Goal: Register for event/course

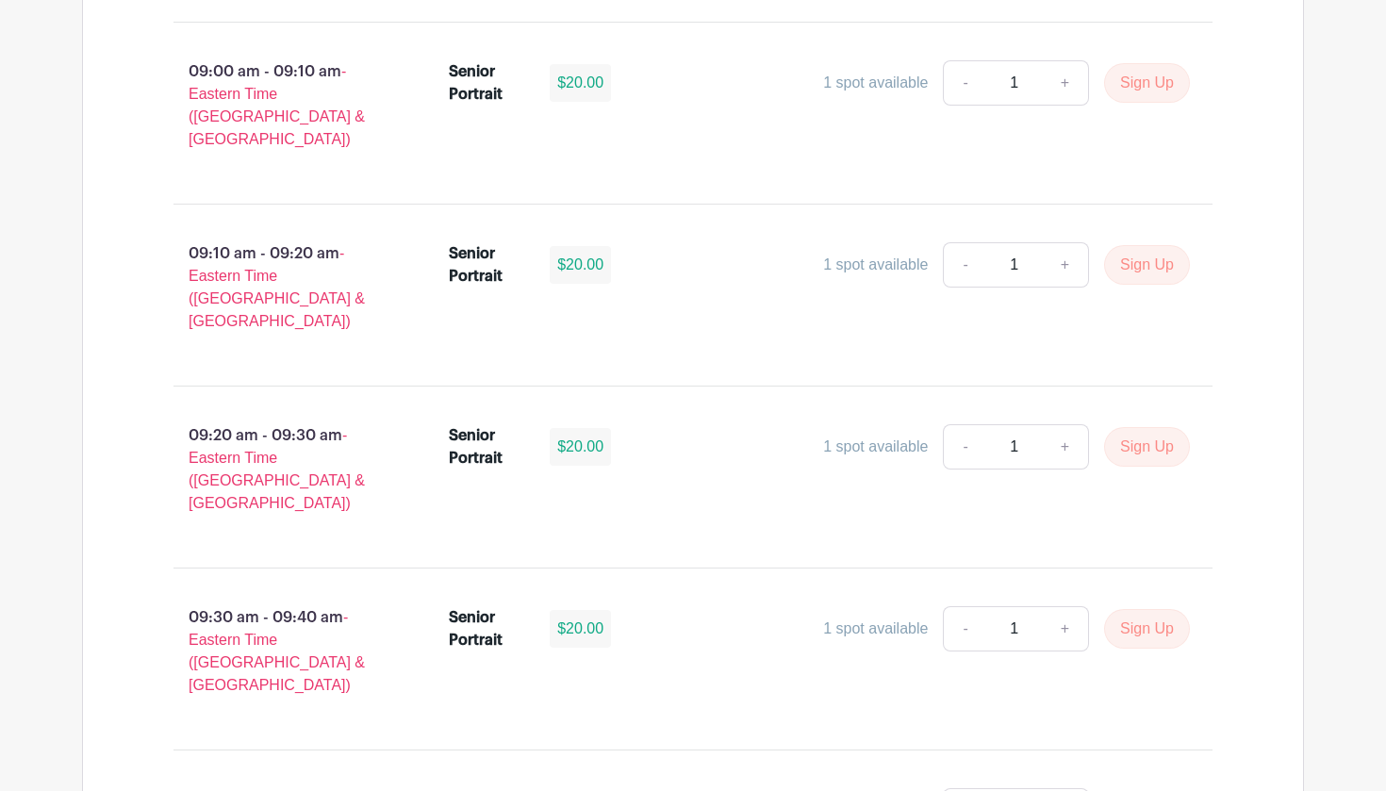
scroll to position [2438, 0]
click at [1129, 426] on button "Sign Up" at bounding box center [1147, 446] width 86 height 40
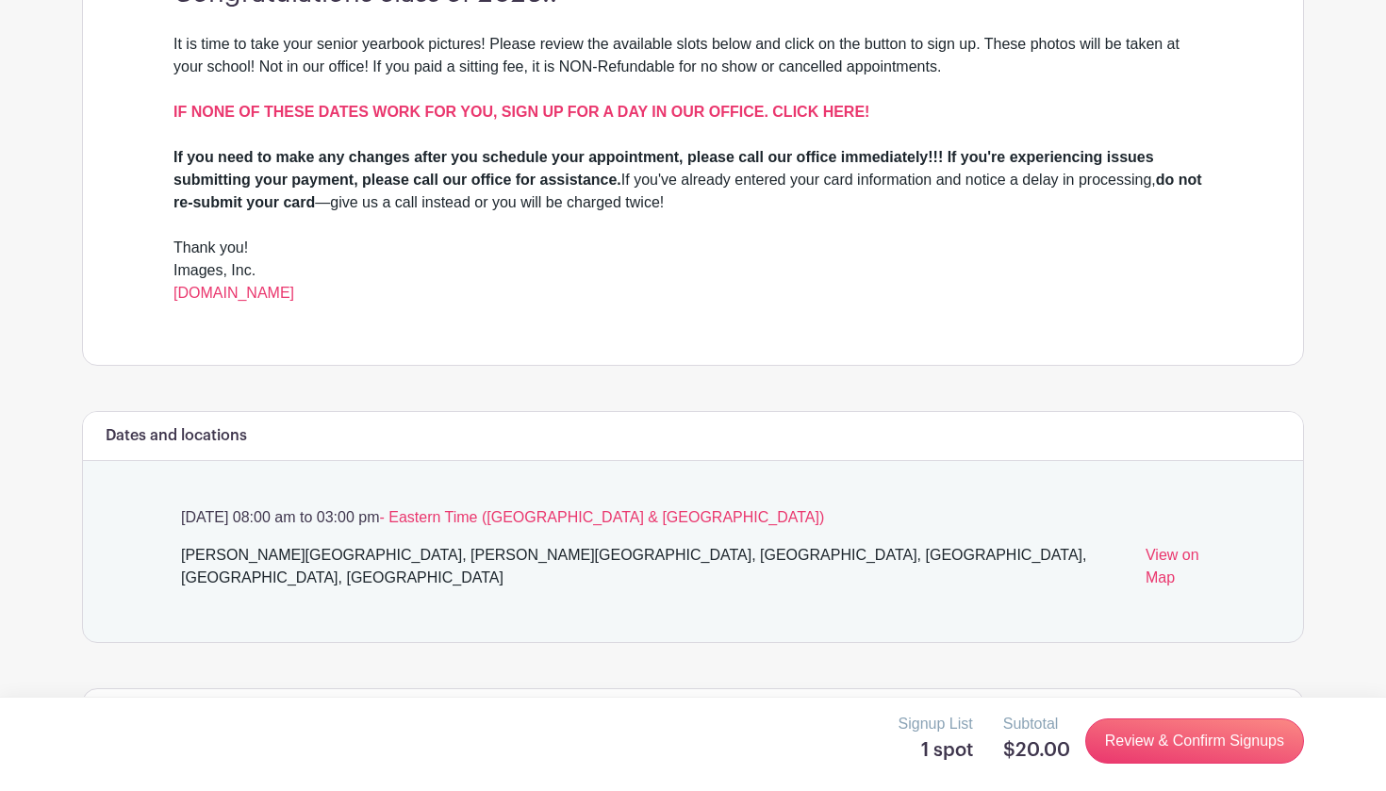
scroll to position [607, 0]
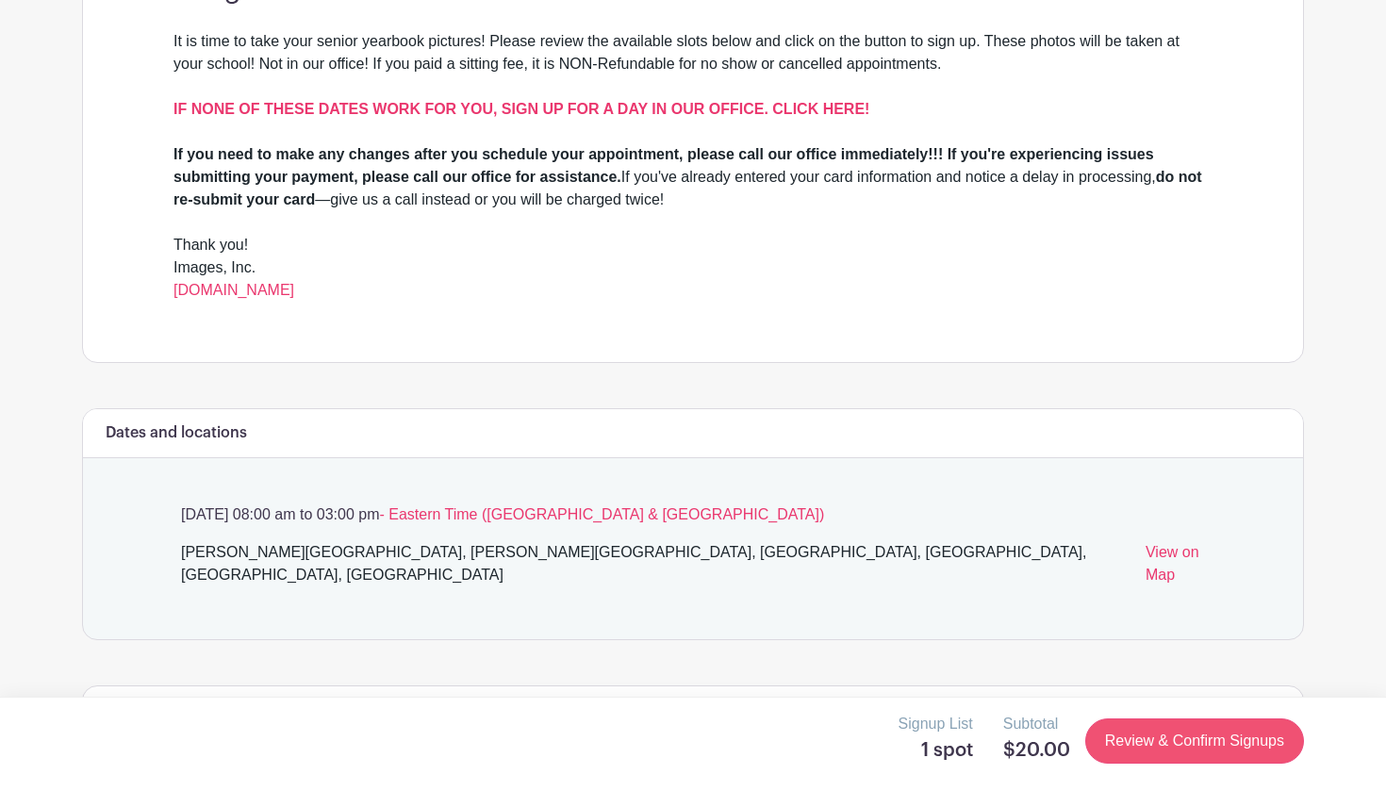
click at [1154, 738] on link "Review & Confirm Signups" at bounding box center [1194, 740] width 219 height 45
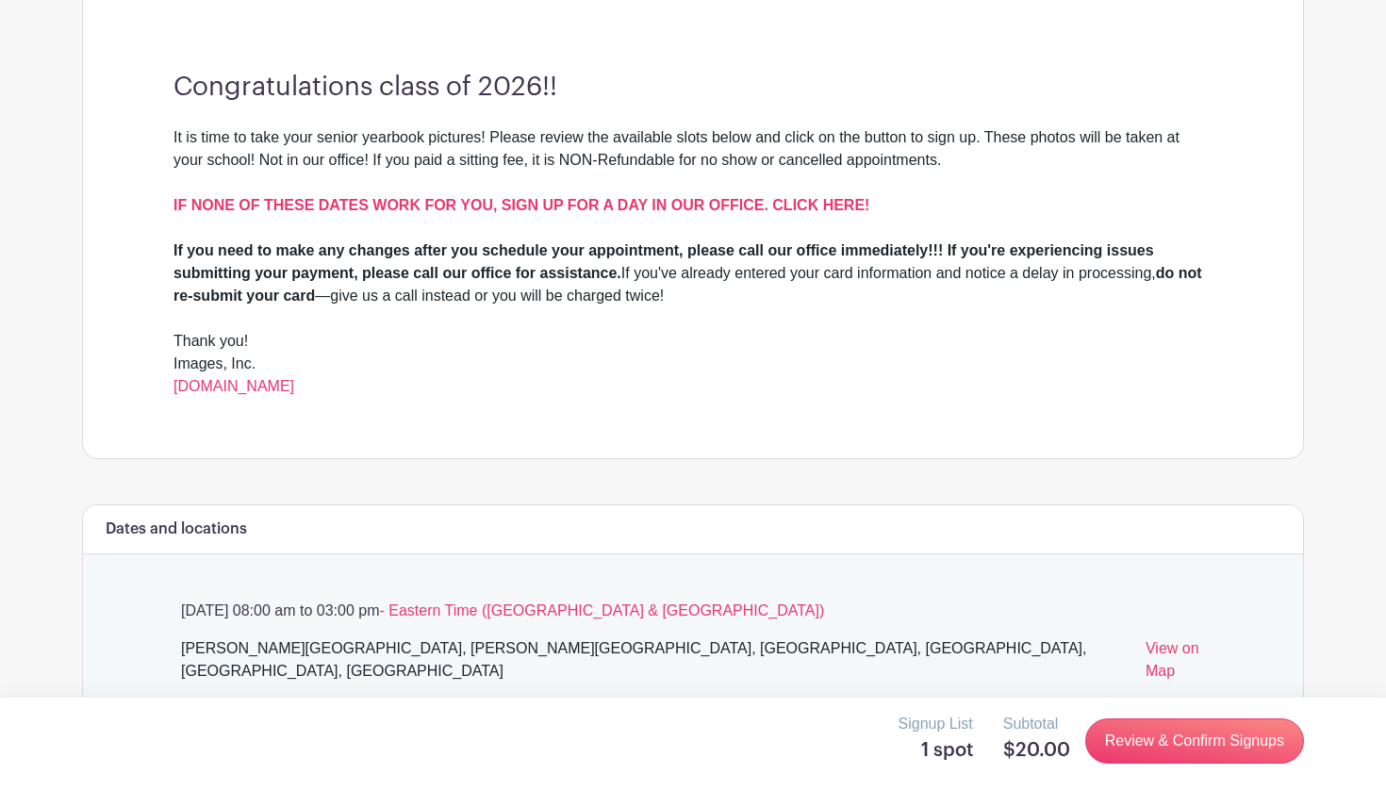
scroll to position [554, 1]
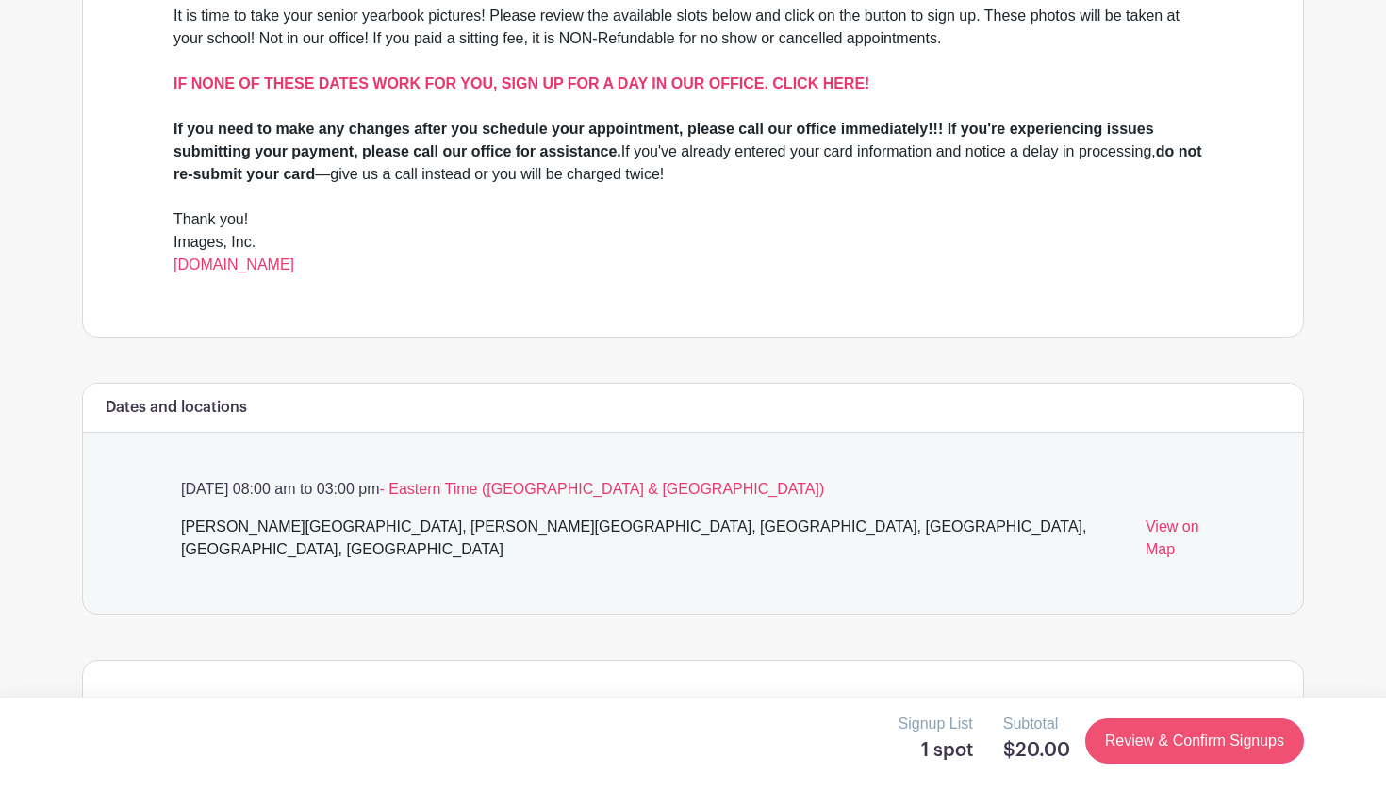
click at [1171, 743] on link "Review & Confirm Signups" at bounding box center [1194, 740] width 219 height 45
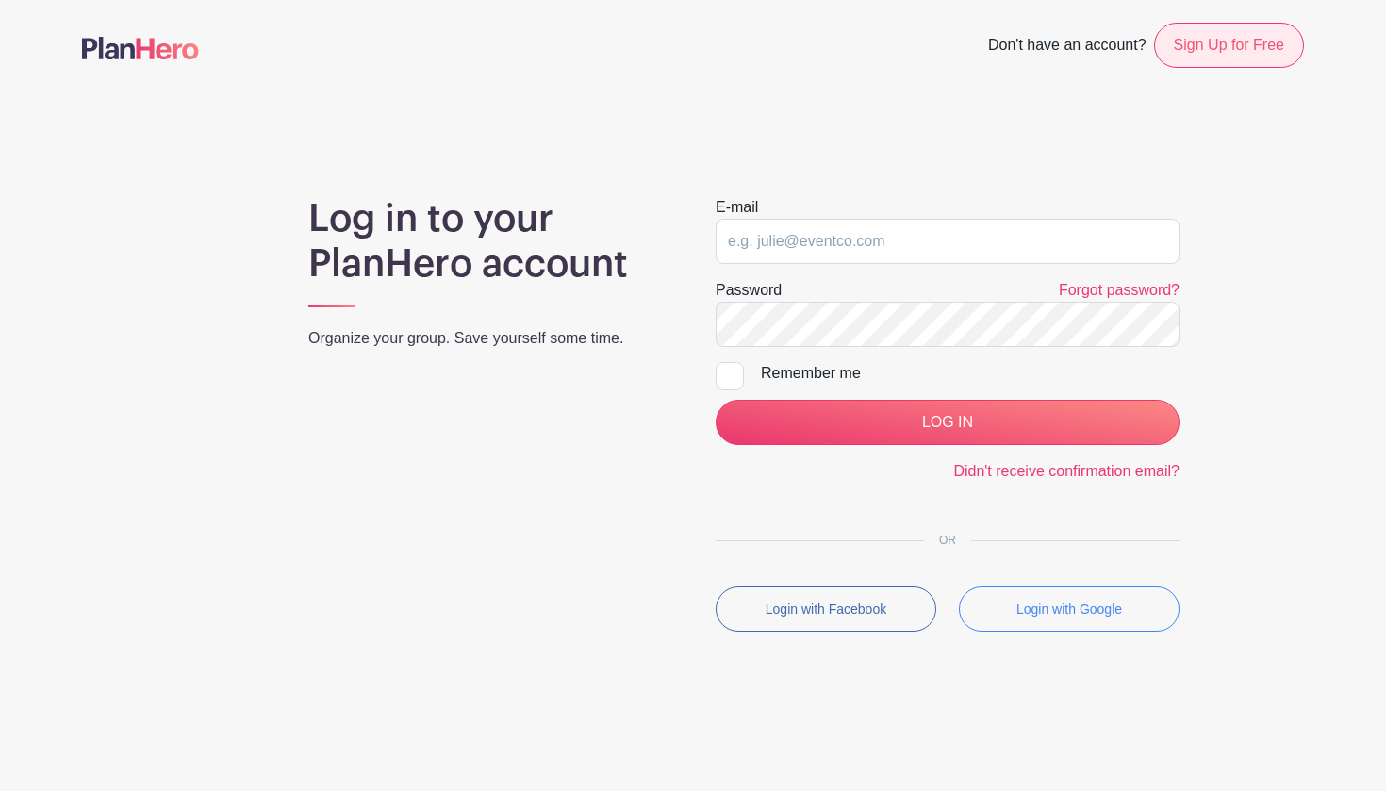
click at [1191, 59] on link "Sign Up for Free" at bounding box center [1229, 45] width 150 height 45
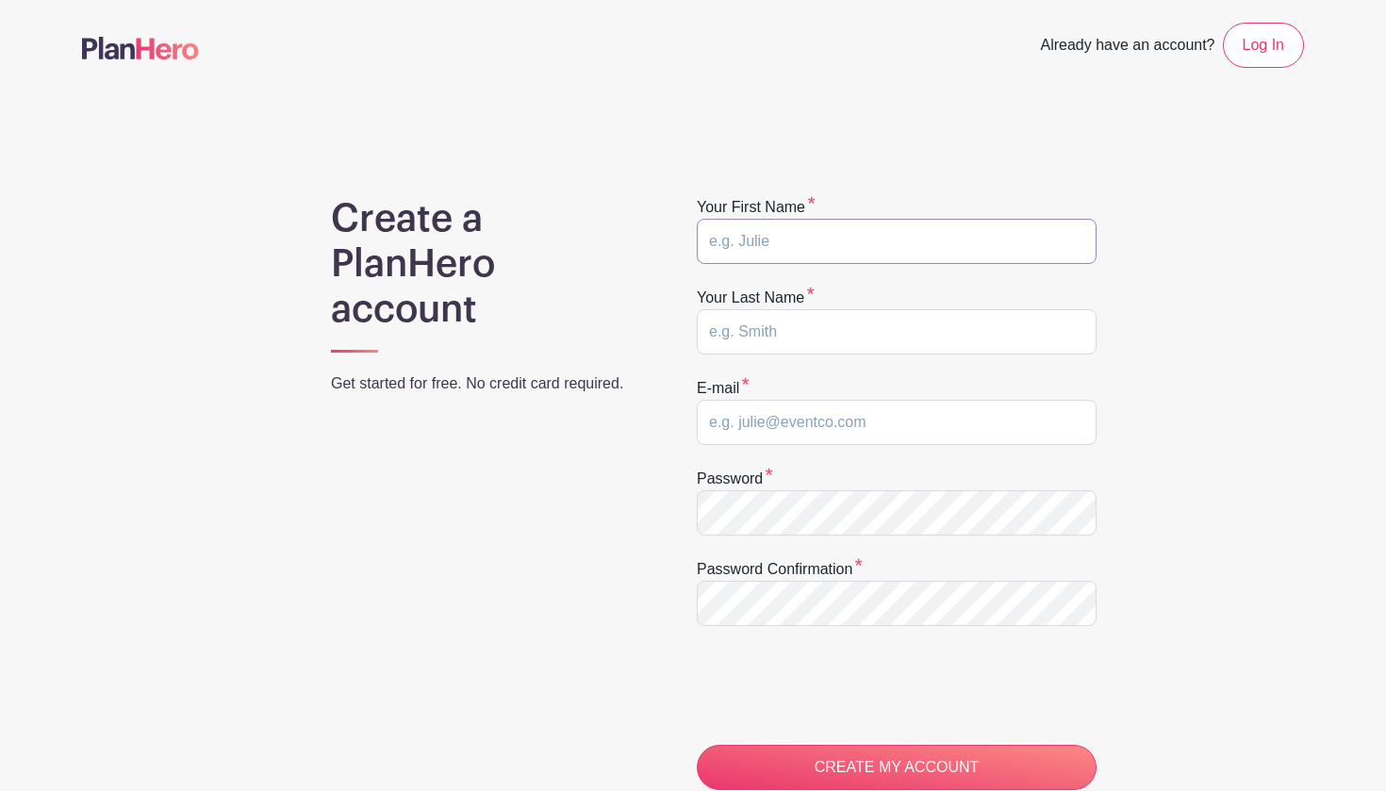
click at [859, 249] on input "text" at bounding box center [897, 241] width 400 height 45
type input "Aylin"
click at [766, 330] on input "text" at bounding box center [897, 331] width 400 height 45
type input "Lopez"
click at [754, 421] on input "email" at bounding box center [897, 422] width 400 height 45
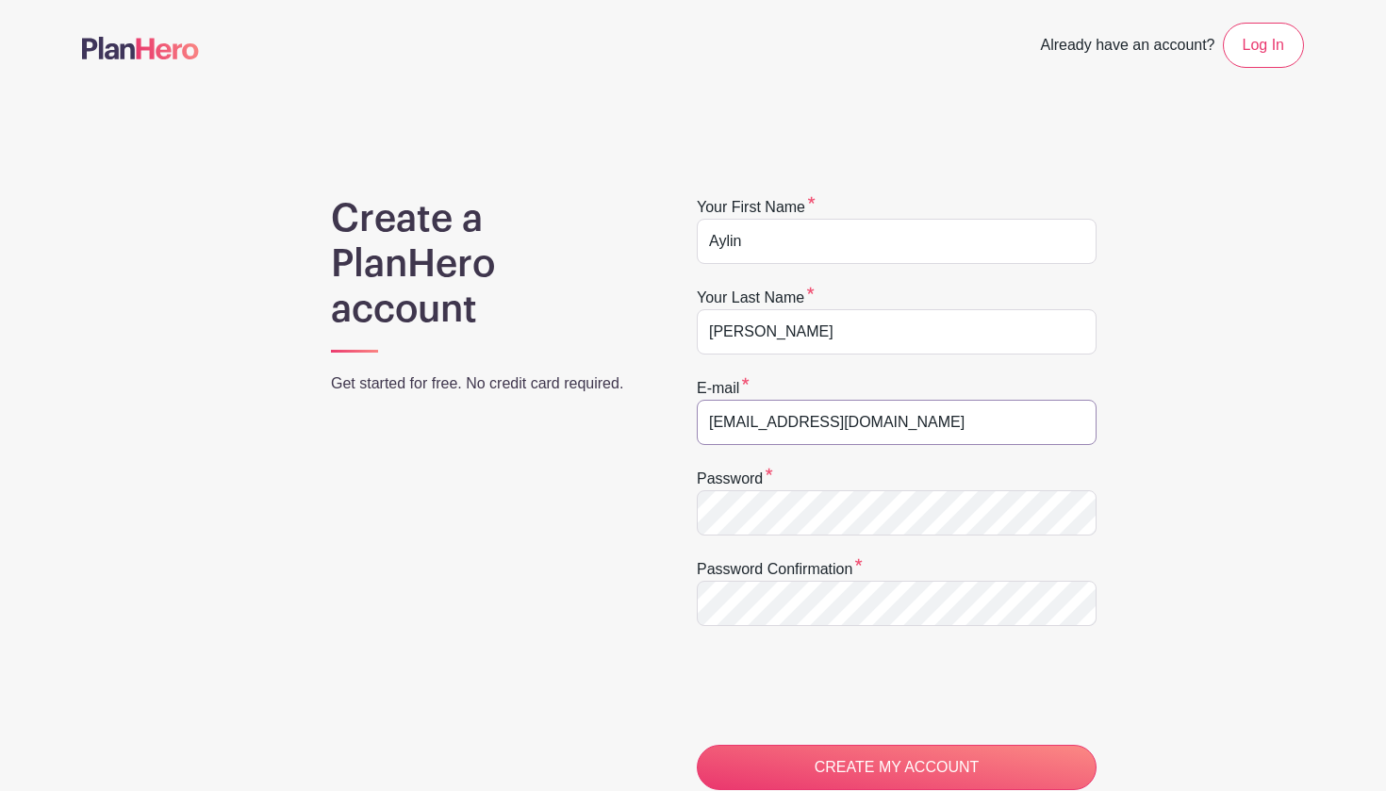
type input "Lopezay2026@hammondschool.org"
click at [725, 748] on input "CREATE MY ACCOUNT" at bounding box center [897, 767] width 400 height 45
click at [731, 771] on input "CREATE MY ACCOUNT" at bounding box center [897, 767] width 400 height 45
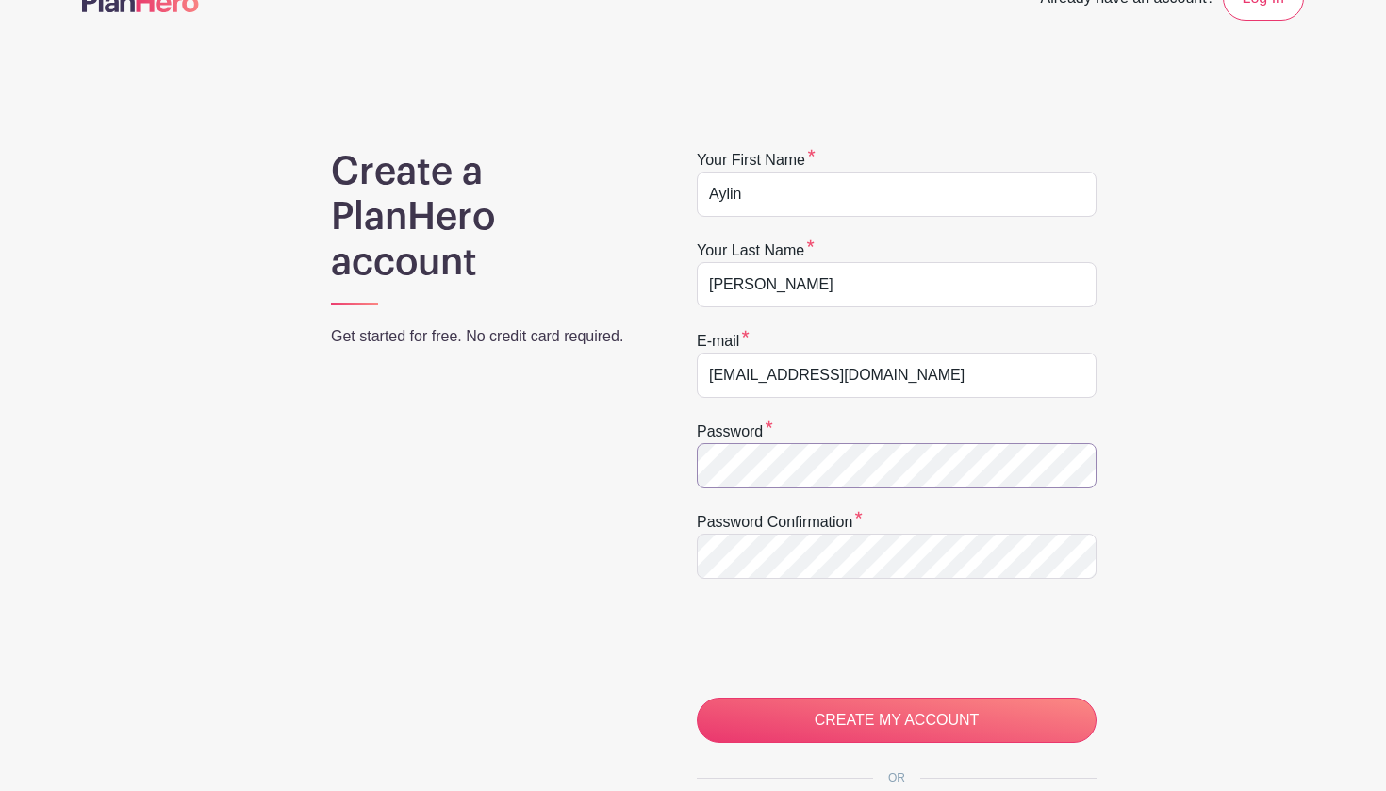
scroll to position [92, 0]
click at [725, 710] on input "CREATE MY ACCOUNT" at bounding box center [897, 720] width 400 height 45
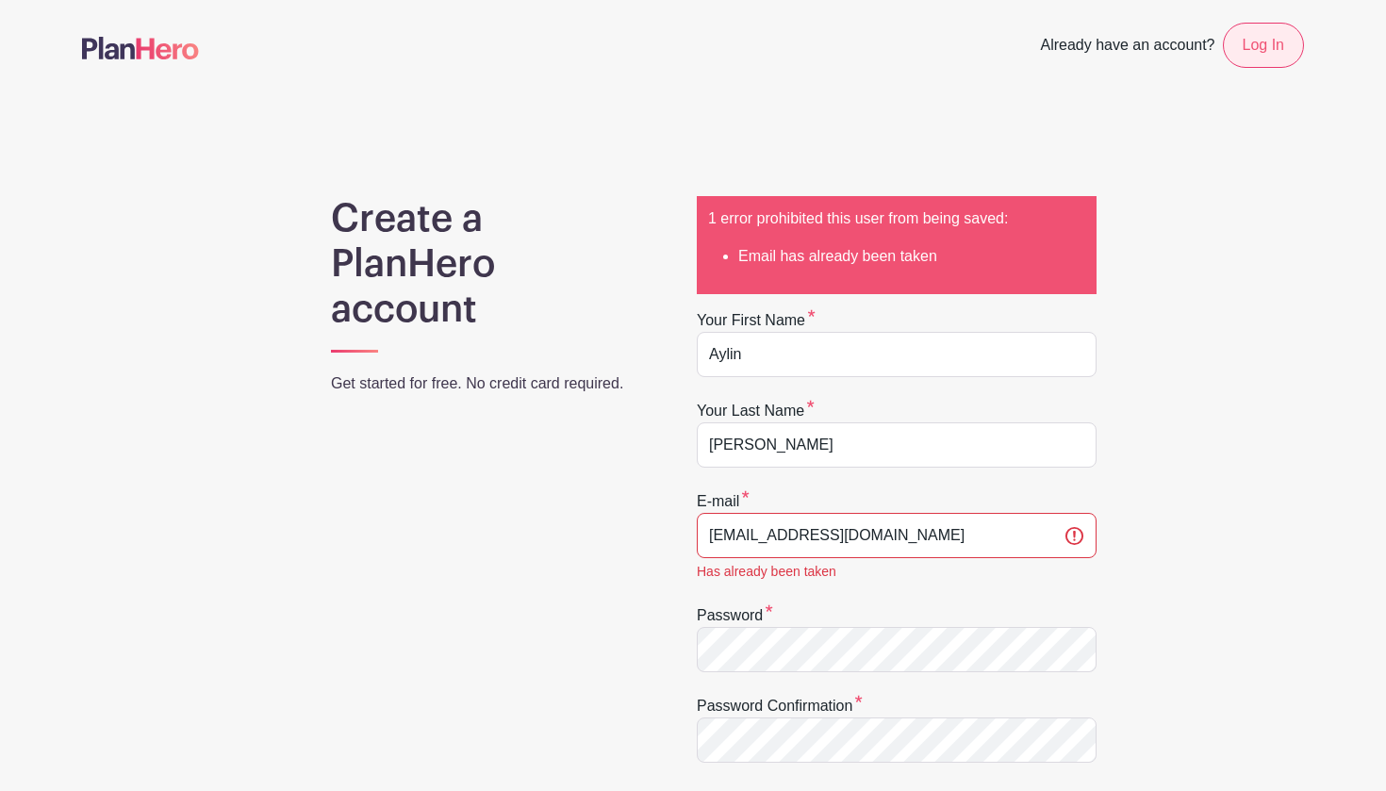
click at [1249, 51] on link "Log In" at bounding box center [1263, 45] width 81 height 45
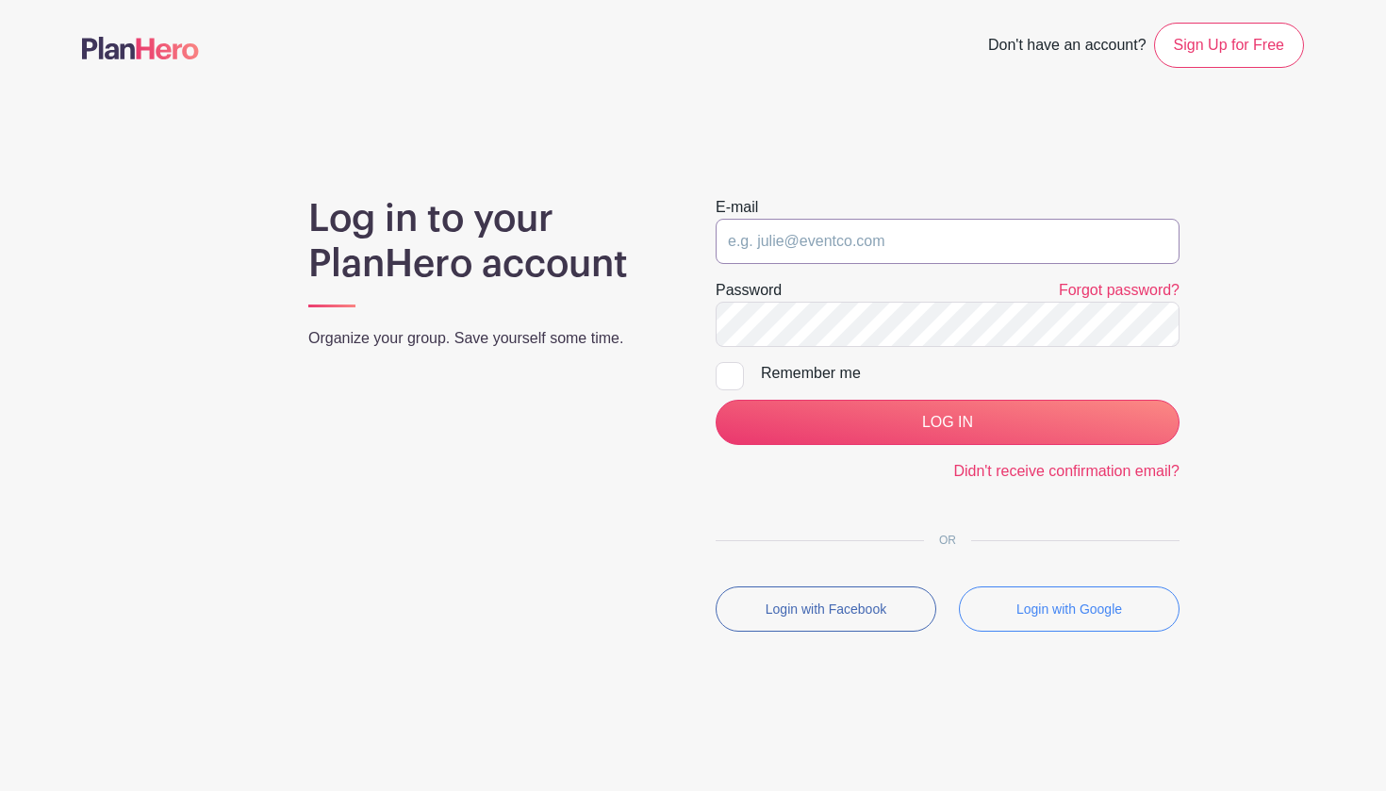
click at [782, 239] on input "email" at bounding box center [947, 241] width 464 height 45
type input "[EMAIL_ADDRESS][DOMAIN_NAME]"
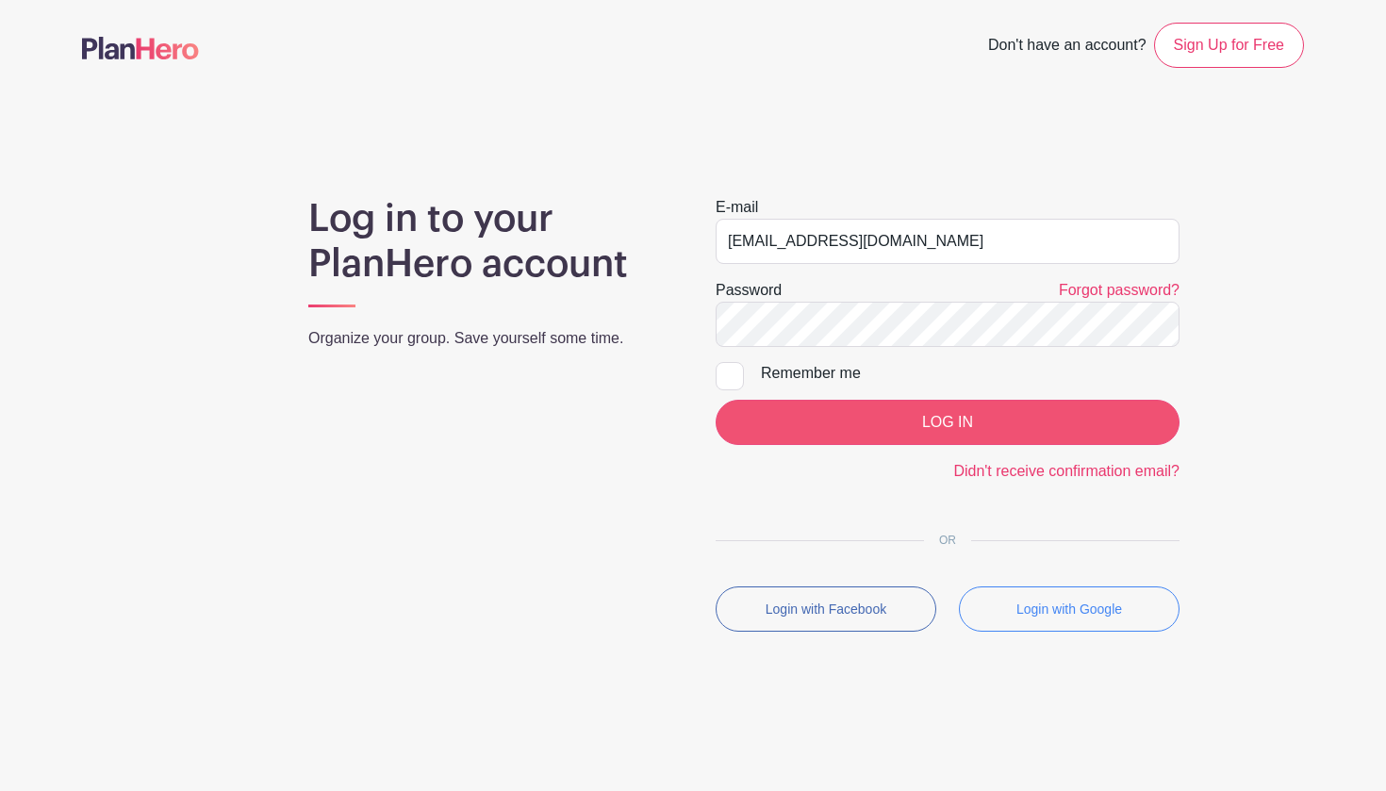
click at [775, 409] on input "LOG IN" at bounding box center [947, 422] width 464 height 45
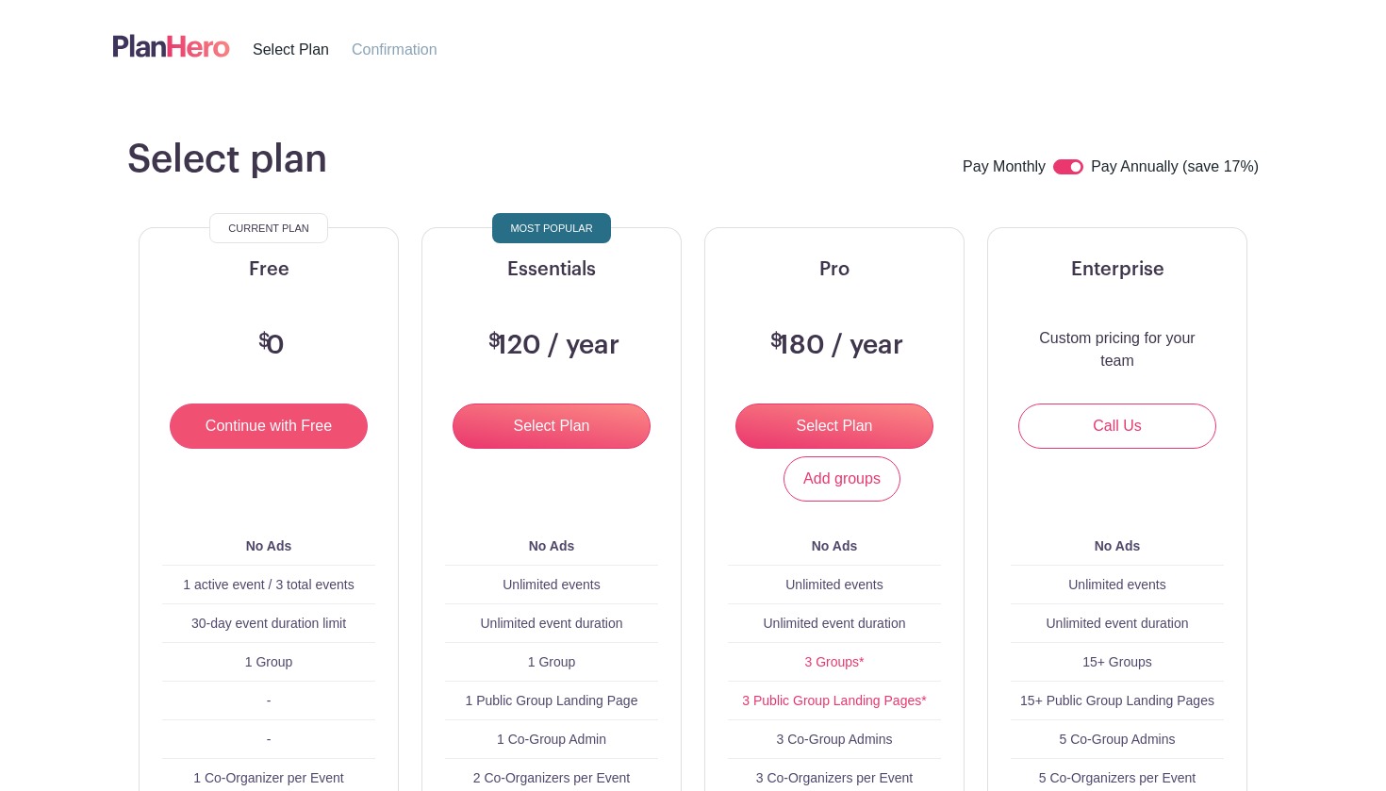
click at [229, 421] on input "Continue with Free" at bounding box center [269, 425] width 198 height 45
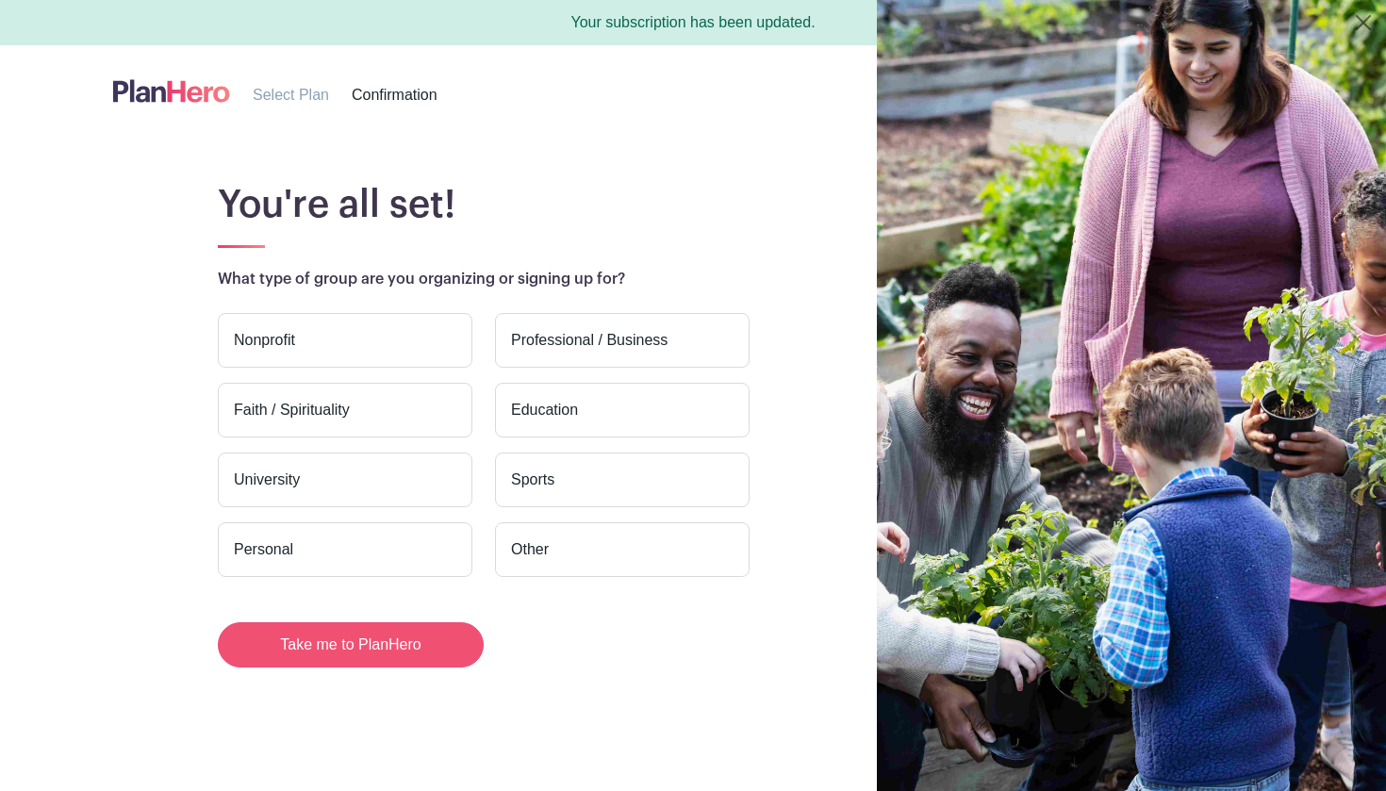
click at [386, 645] on button "Take me to PlanHero" at bounding box center [351, 644] width 266 height 45
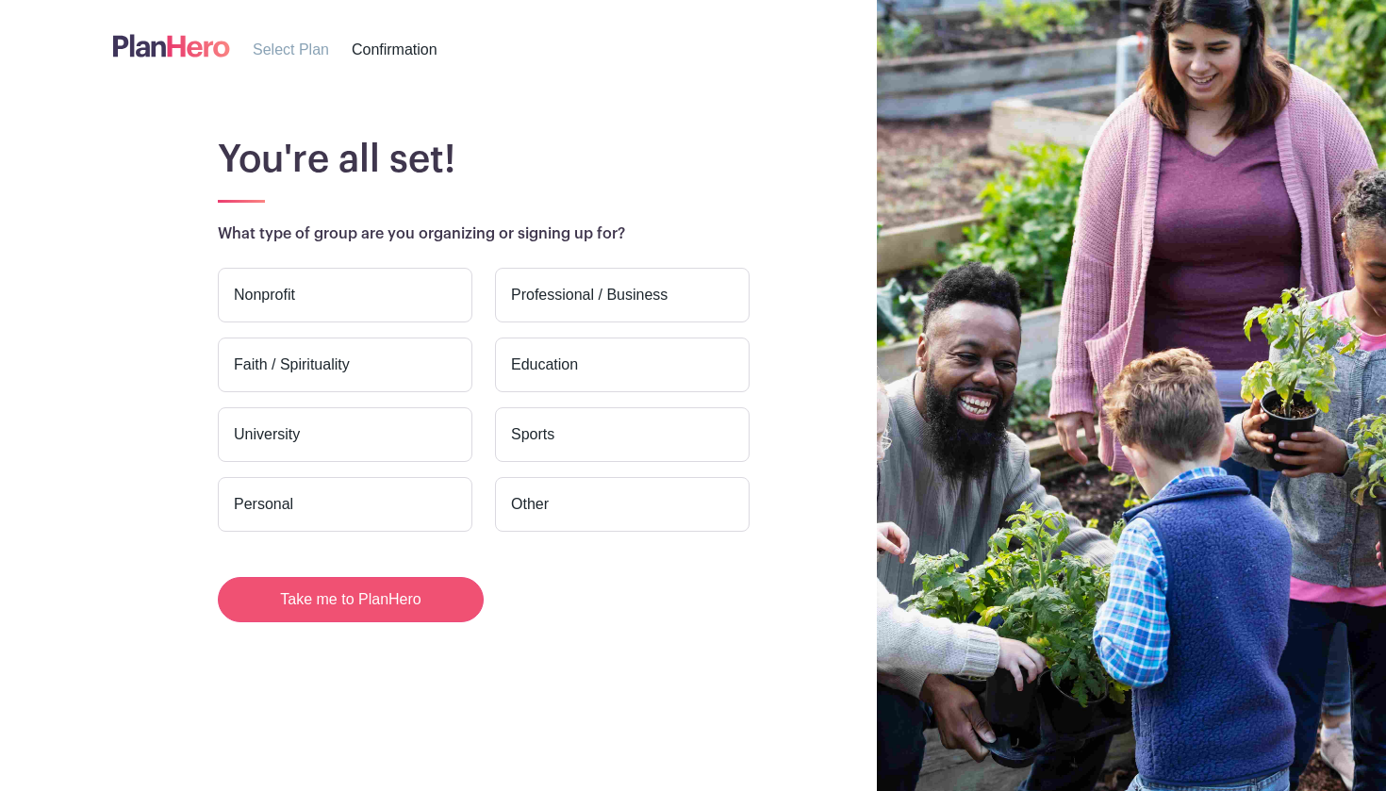
click at [416, 605] on button "Take me to PlanHero" at bounding box center [351, 599] width 266 height 45
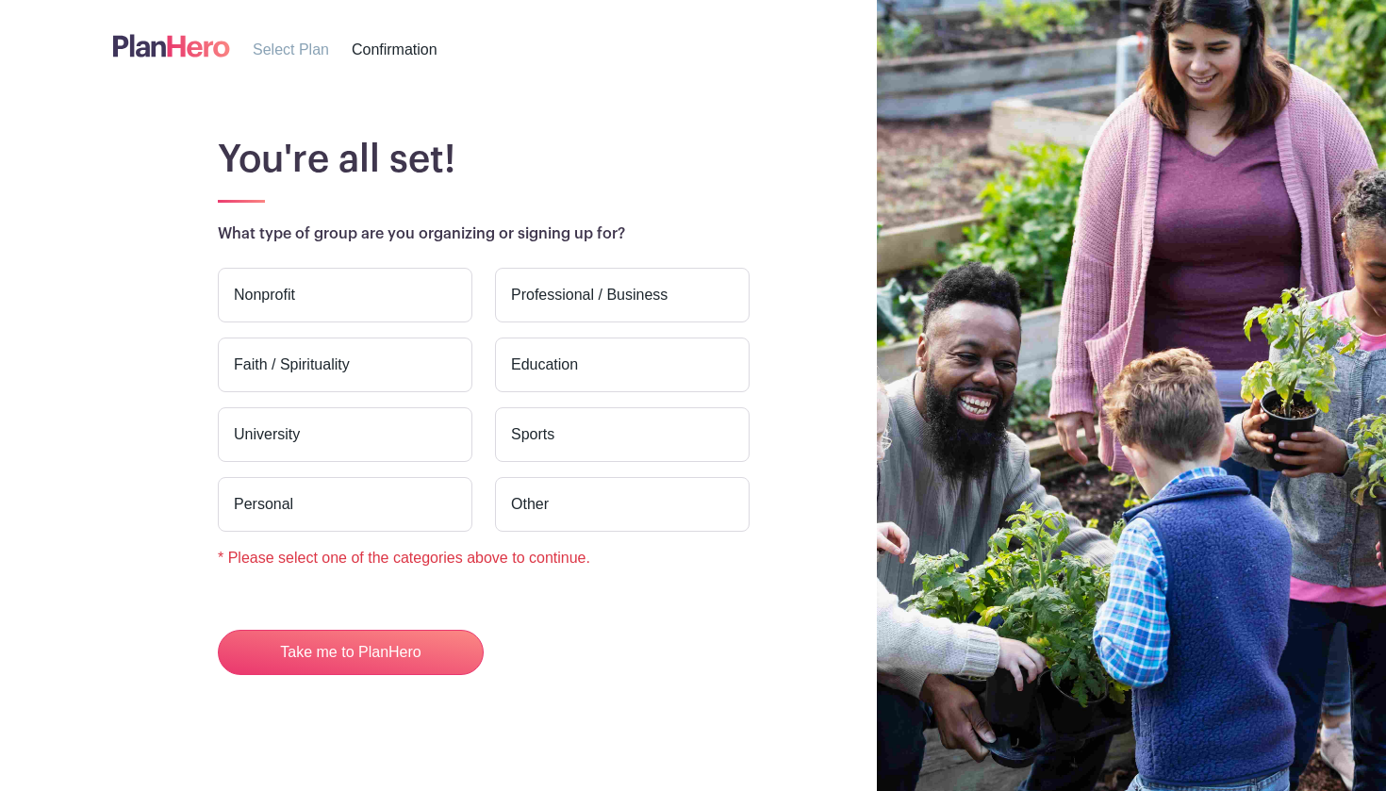
click at [374, 289] on label "Nonprofit" at bounding box center [345, 295] width 255 height 55
click at [0, 0] on input "Nonprofit" at bounding box center [0, 0] width 0 height 0
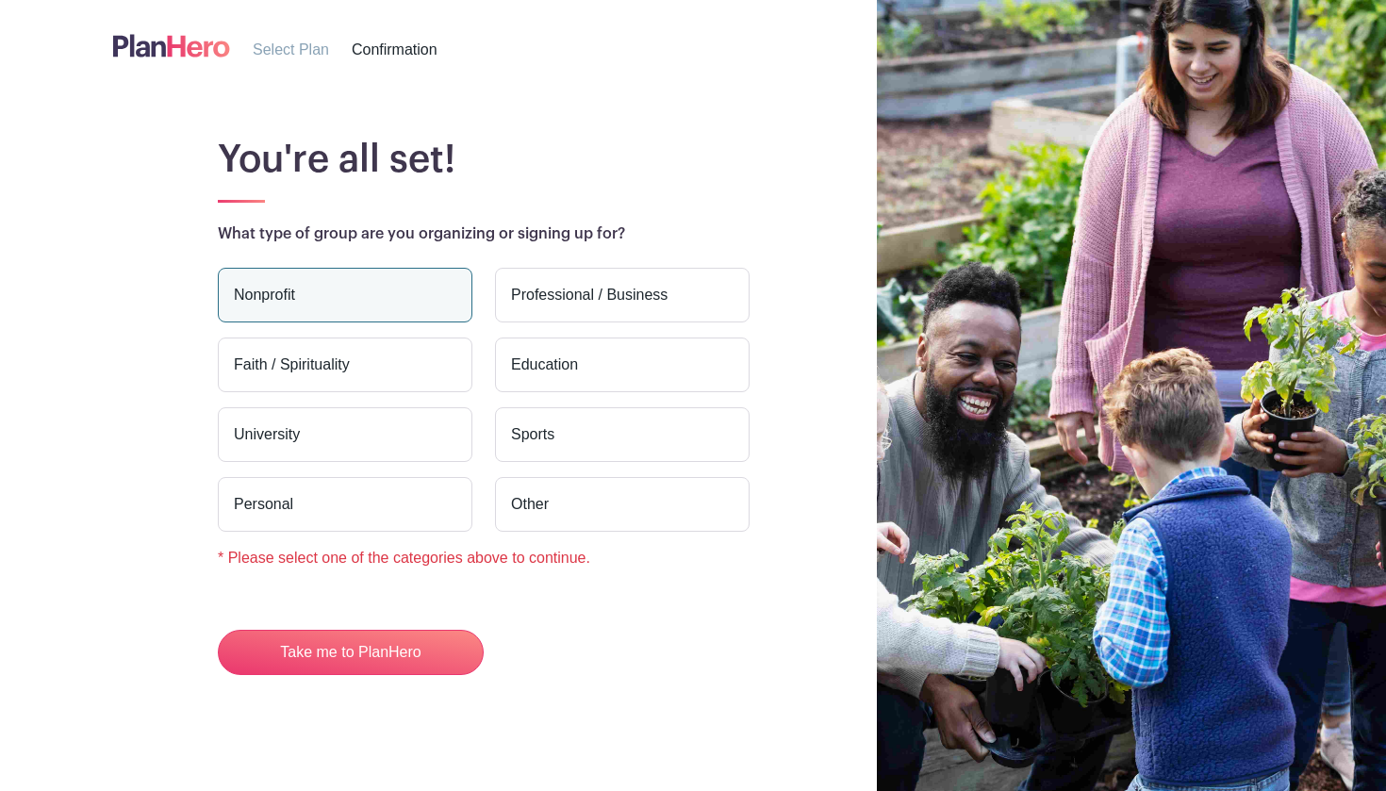
click at [595, 359] on label "Education" at bounding box center [622, 364] width 255 height 55
click at [0, 0] on input "Education" at bounding box center [0, 0] width 0 height 0
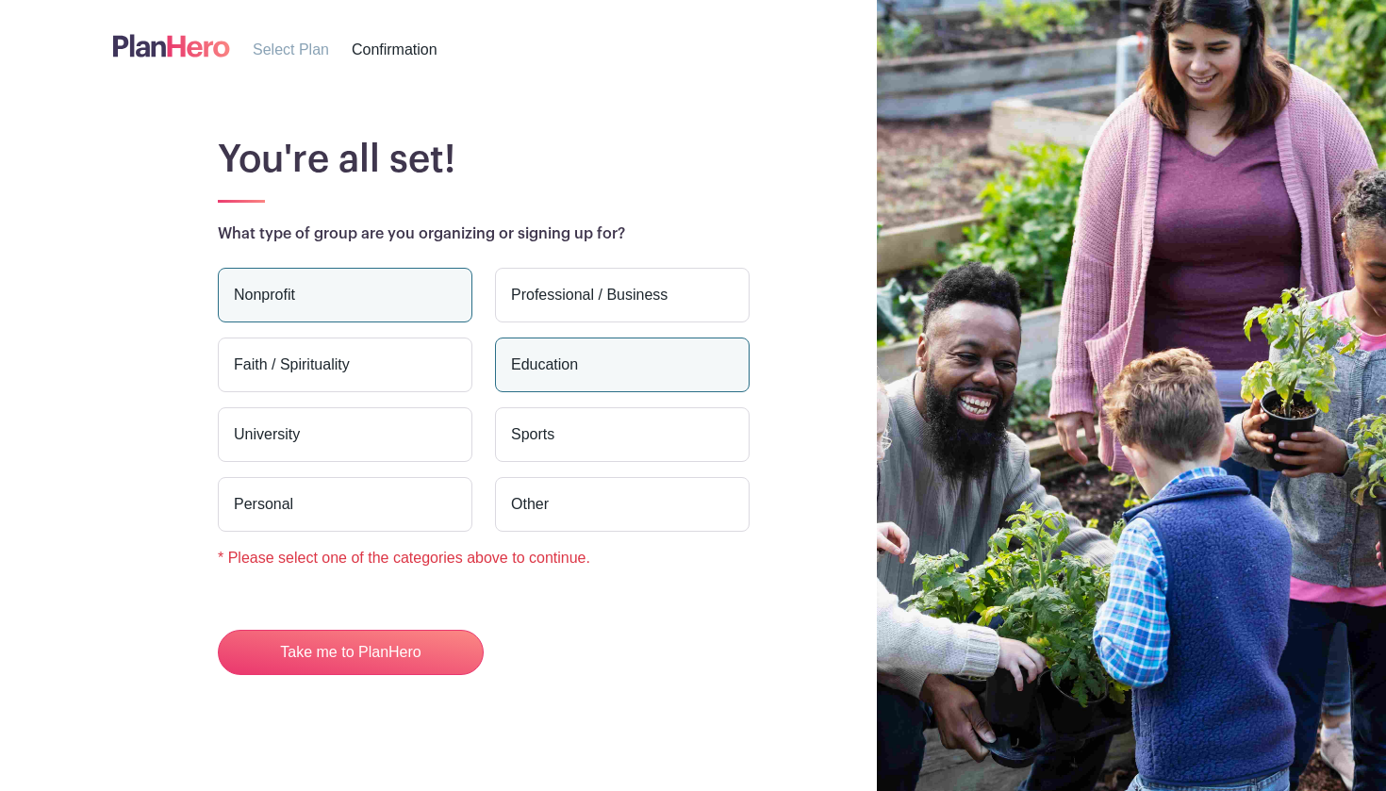
click at [436, 279] on label "Nonprofit" at bounding box center [345, 295] width 255 height 55
click at [0, 0] on input "Nonprofit" at bounding box center [0, 0] width 0 height 0
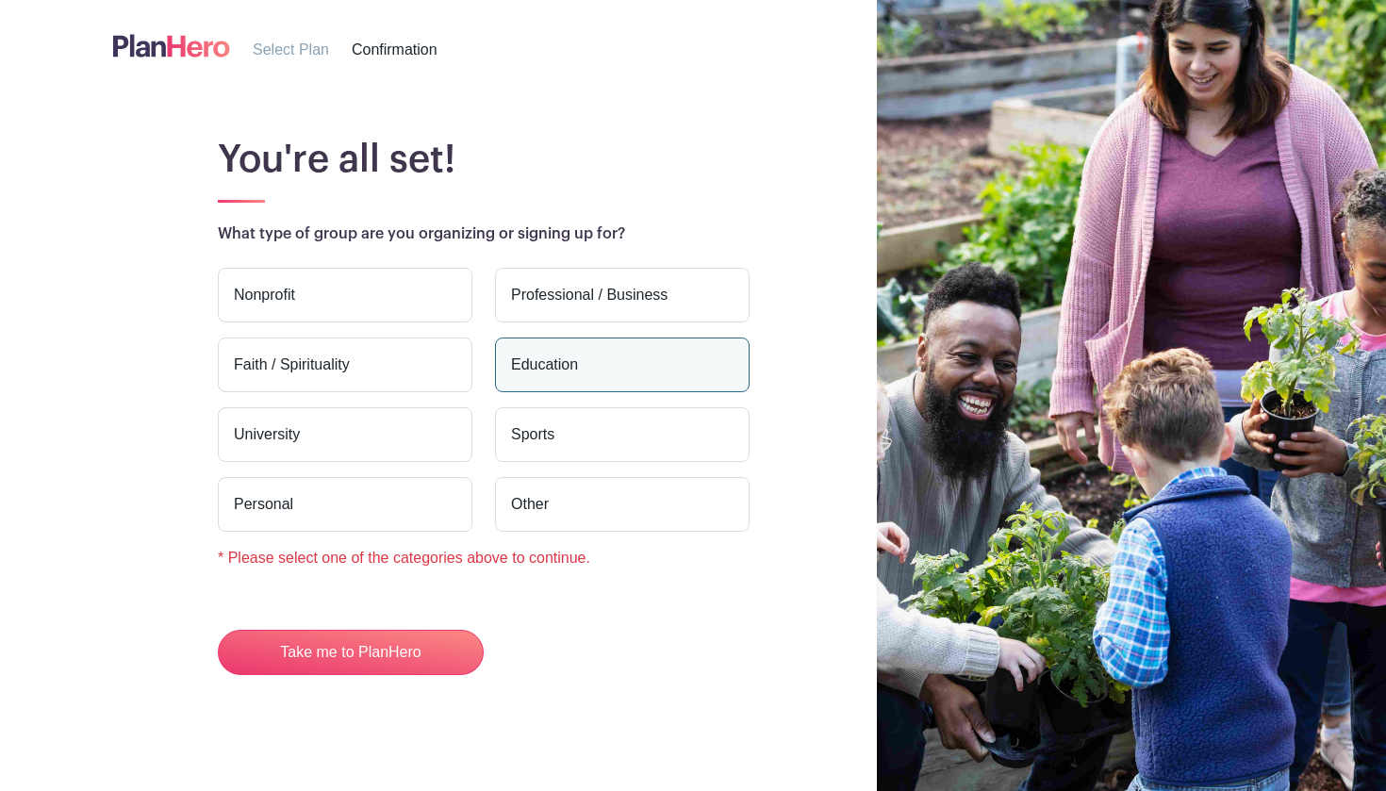
click at [572, 343] on label "Education" at bounding box center [622, 364] width 255 height 55
click at [0, 0] on input "Education" at bounding box center [0, 0] width 0 height 0
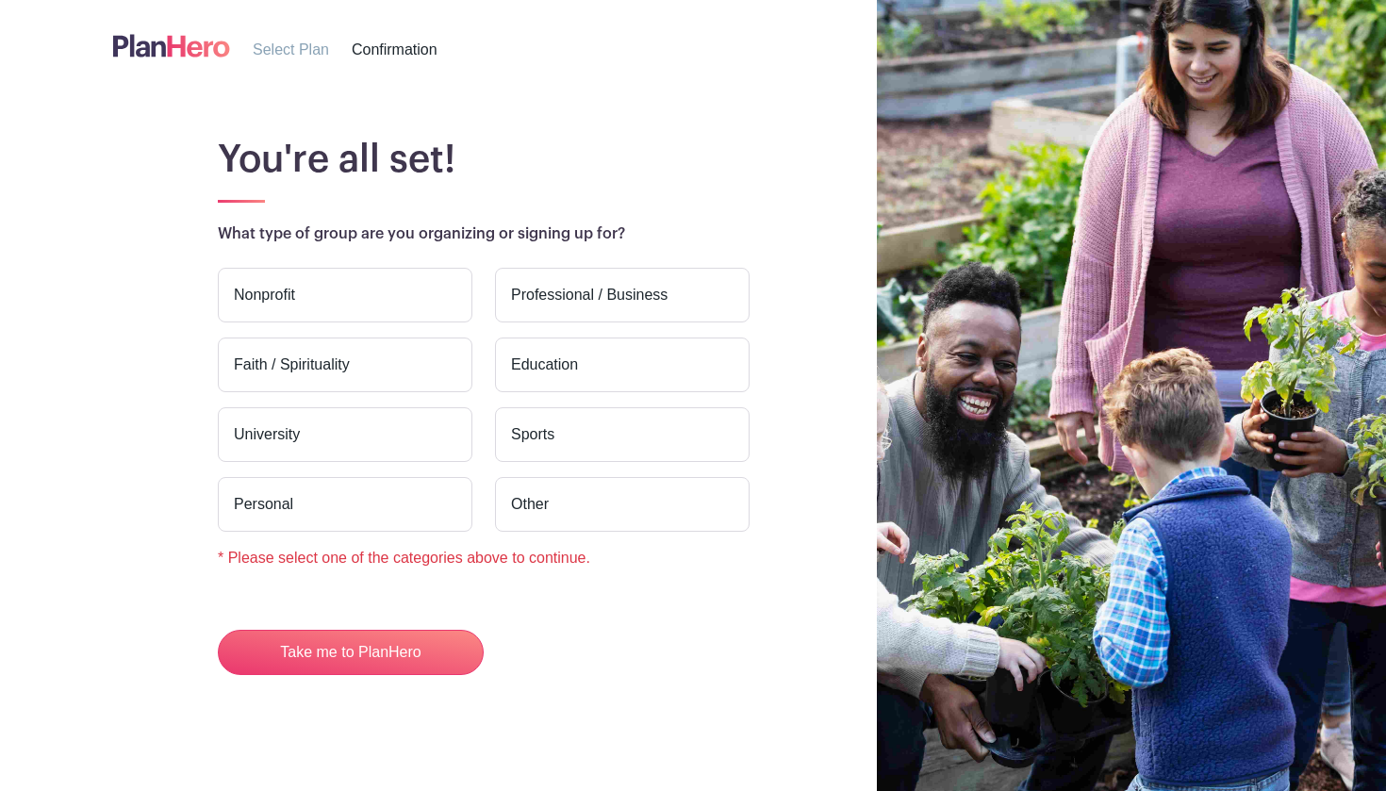
click at [402, 500] on label "Personal" at bounding box center [345, 504] width 255 height 55
click at [0, 0] on input "Personal" at bounding box center [0, 0] width 0 height 0
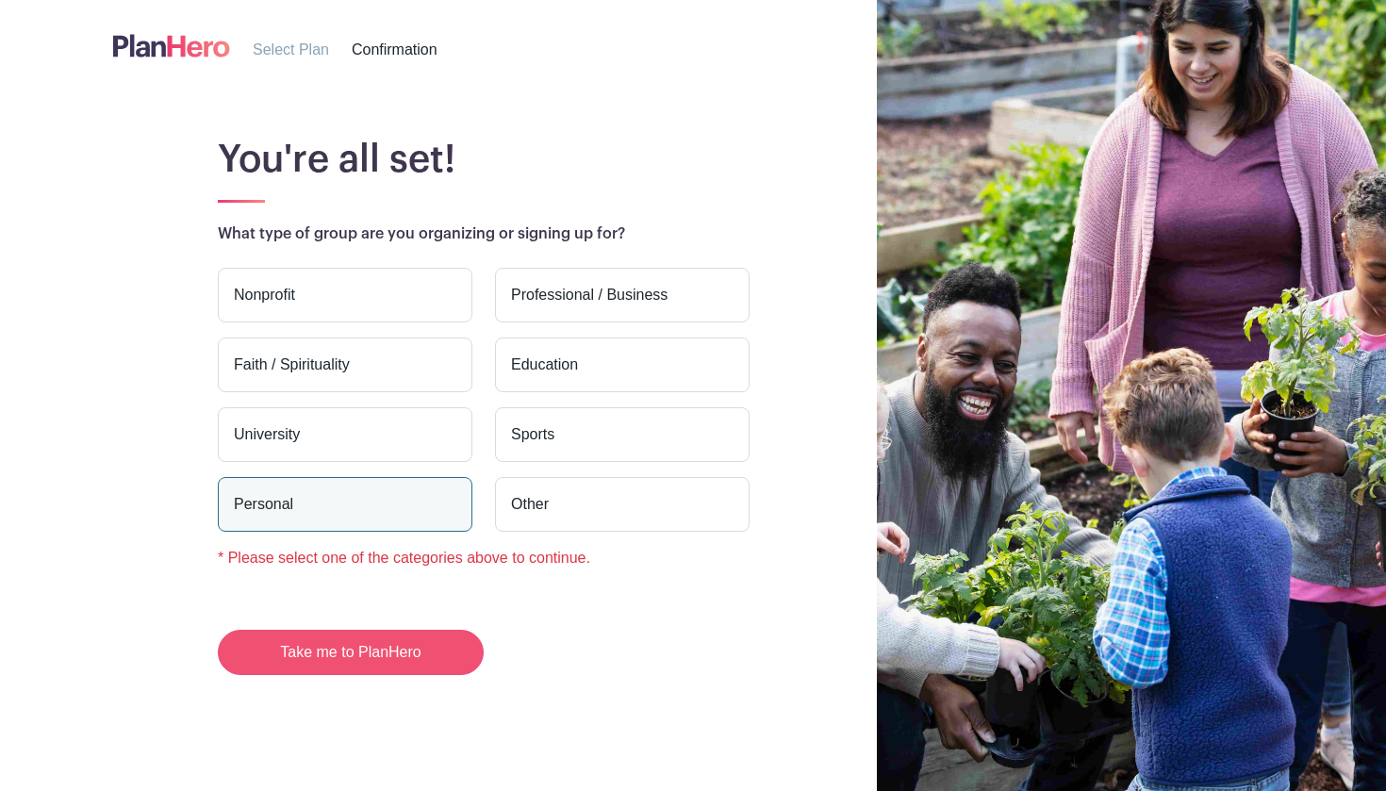
click at [447, 656] on button "Take me to PlanHero" at bounding box center [351, 652] width 266 height 45
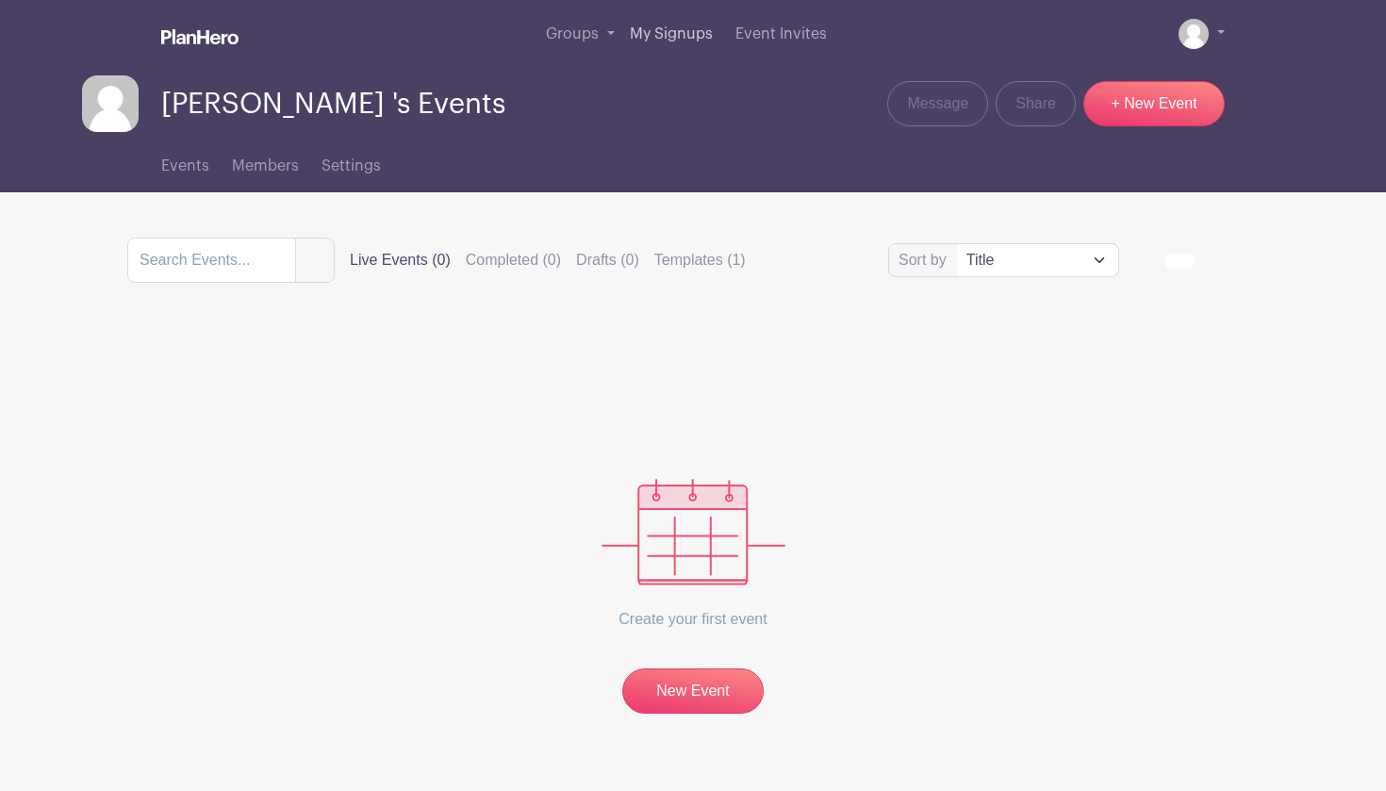
click at [667, 29] on span "My Signups" at bounding box center [671, 33] width 83 height 15
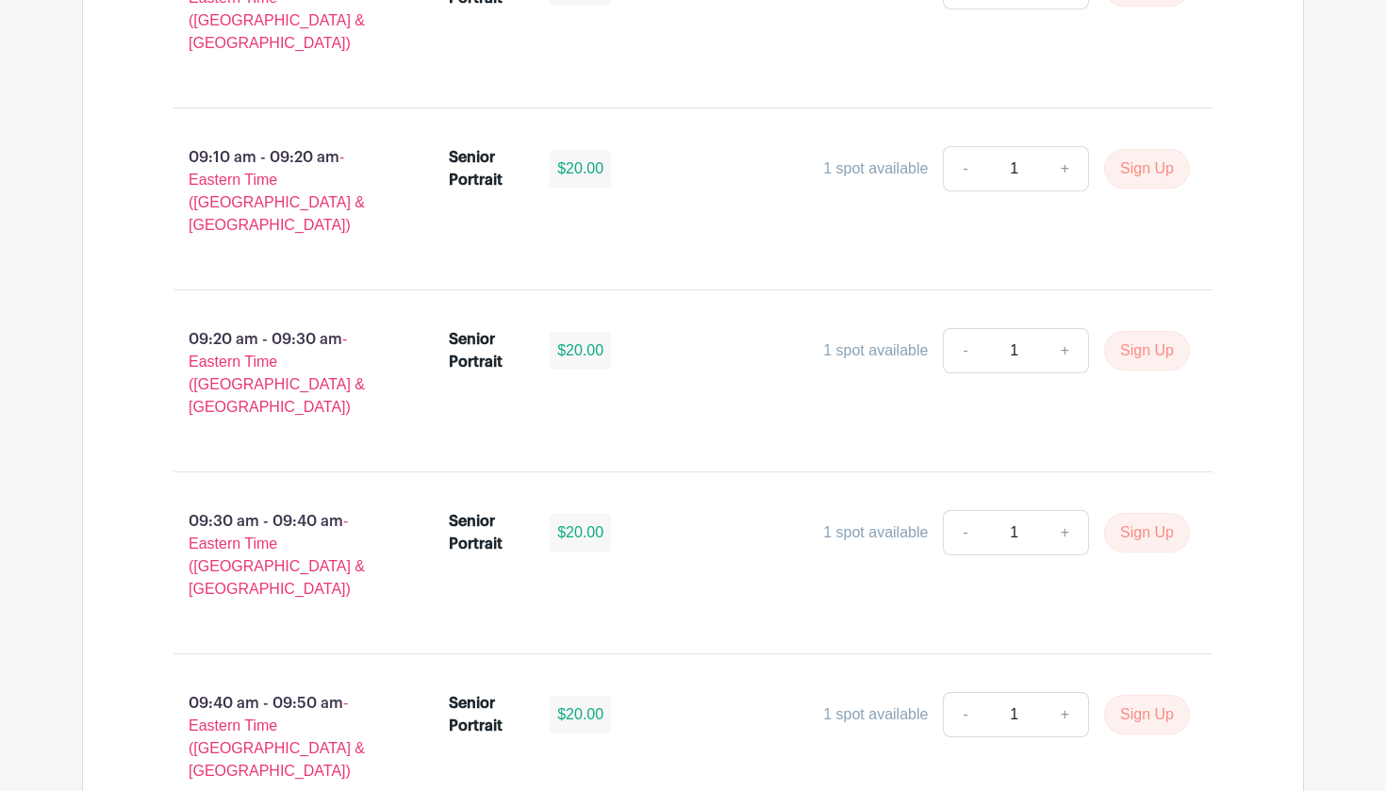
scroll to position [2510, 0]
click at [1161, 513] on button "Sign Up" at bounding box center [1147, 533] width 86 height 40
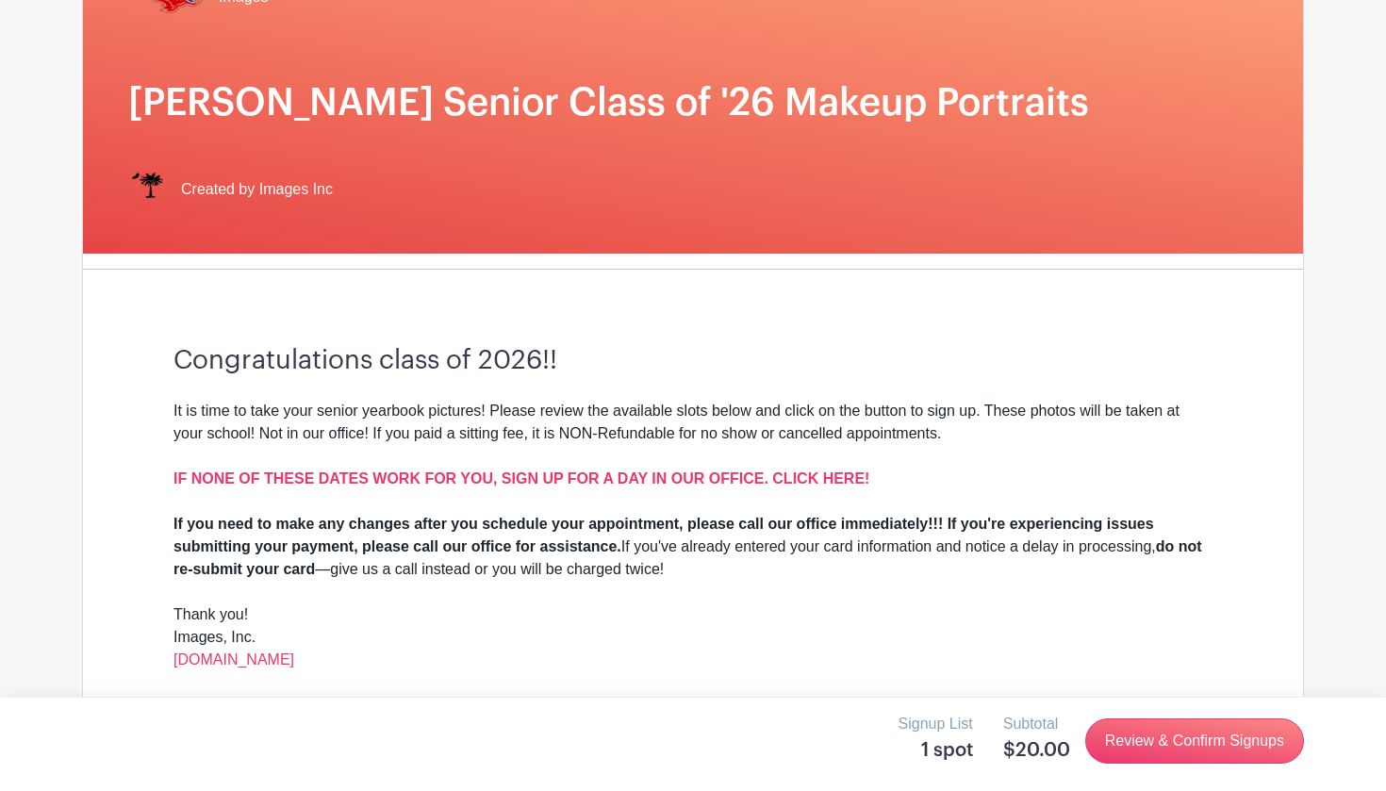
scroll to position [219, 0]
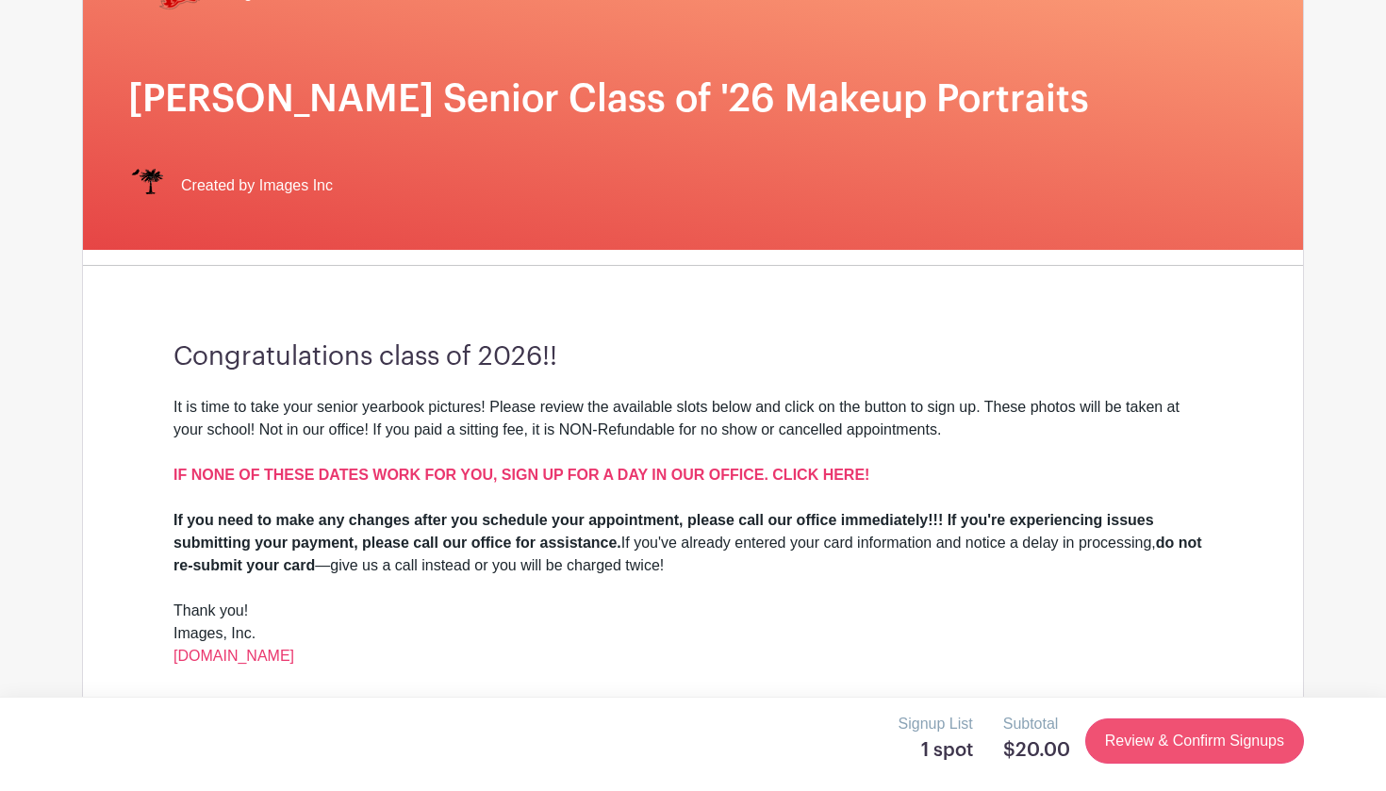
click at [1139, 732] on link "Review & Confirm Signups" at bounding box center [1194, 740] width 219 height 45
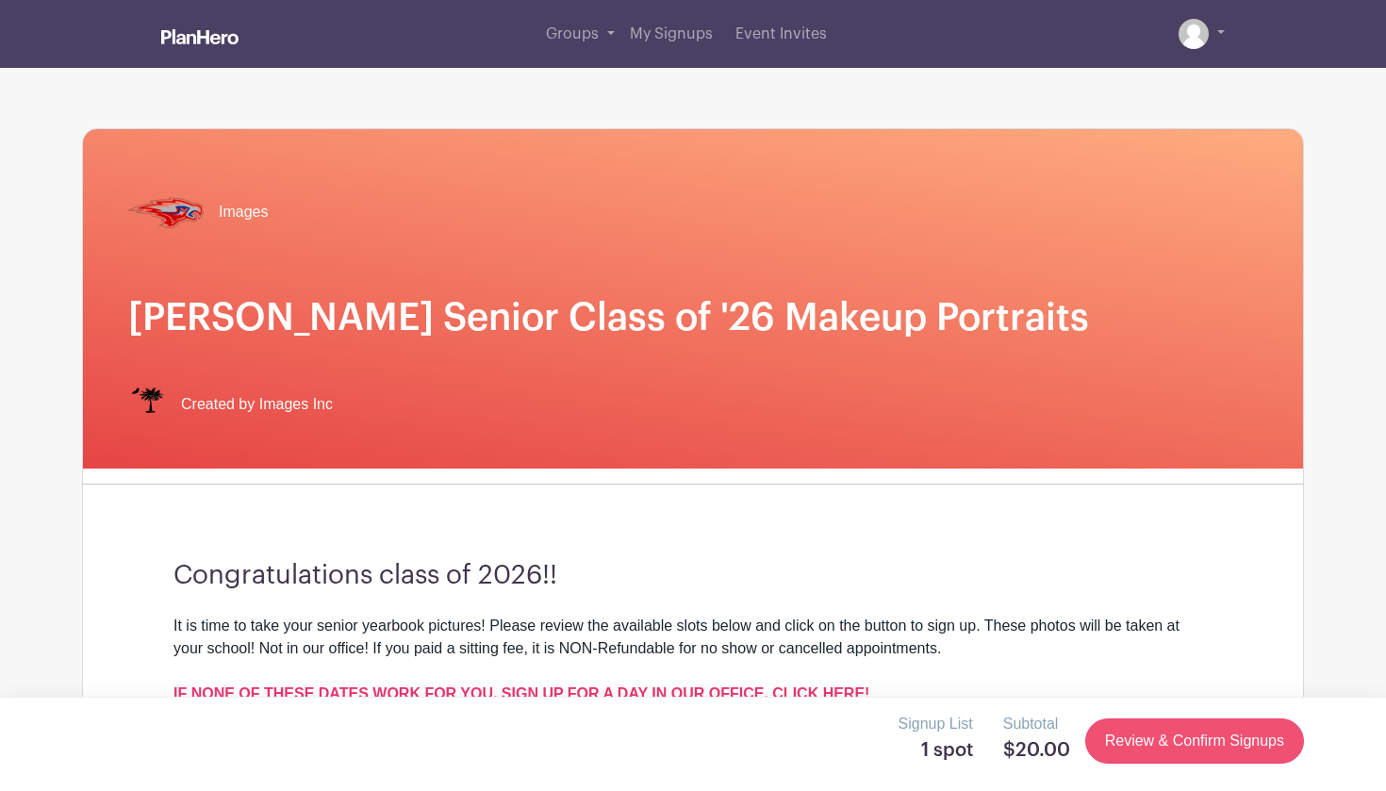
click at [1139, 732] on link "Review & Confirm Signups" at bounding box center [1194, 740] width 219 height 45
click at [1189, 733] on link "Review & Confirm Signups" at bounding box center [1194, 740] width 219 height 45
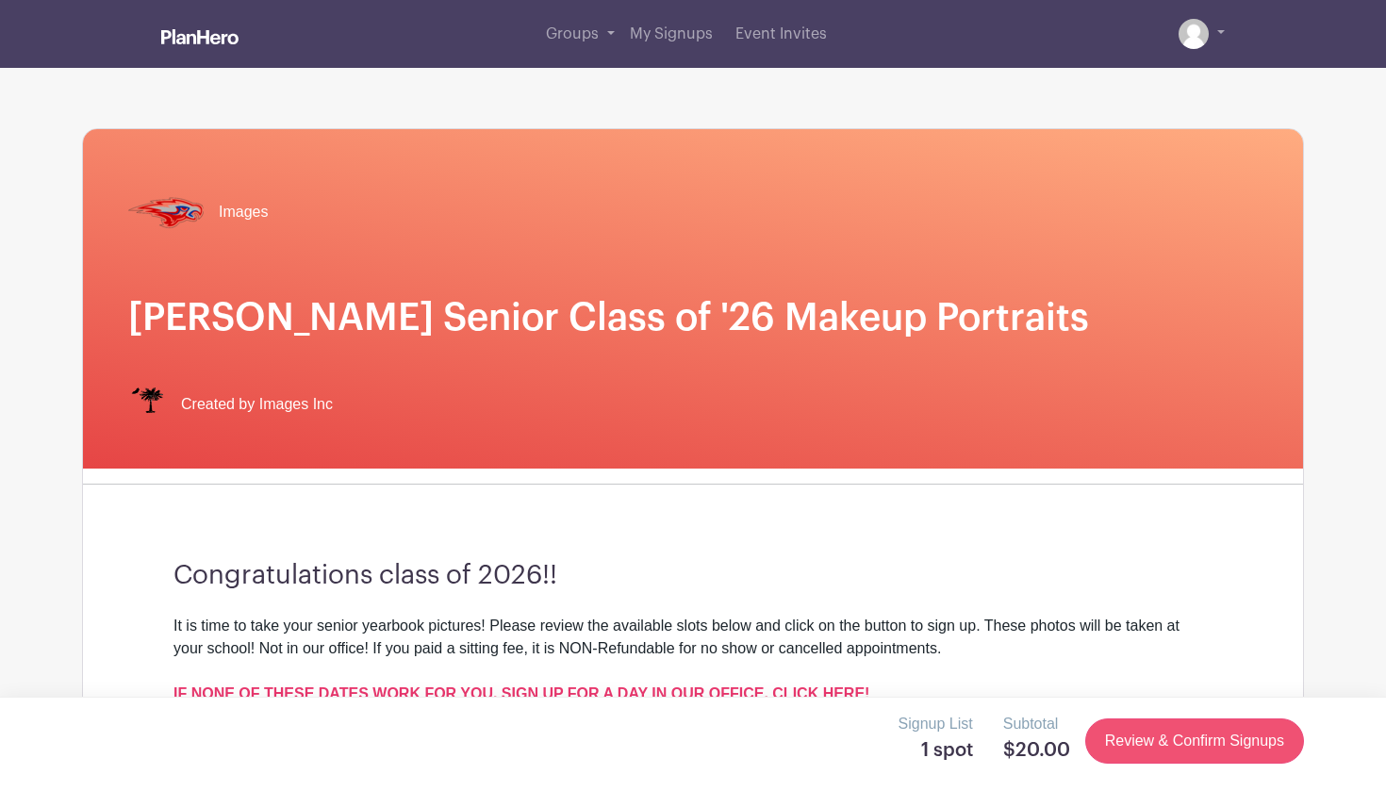
click at [1191, 759] on link "Review & Confirm Signups" at bounding box center [1194, 740] width 219 height 45
click at [1179, 740] on link "Review & Confirm Signups" at bounding box center [1194, 740] width 219 height 45
click at [1154, 740] on link "Review & Confirm Signups" at bounding box center [1194, 740] width 219 height 45
click at [1191, 741] on link "Review & Confirm Signups" at bounding box center [1194, 740] width 219 height 45
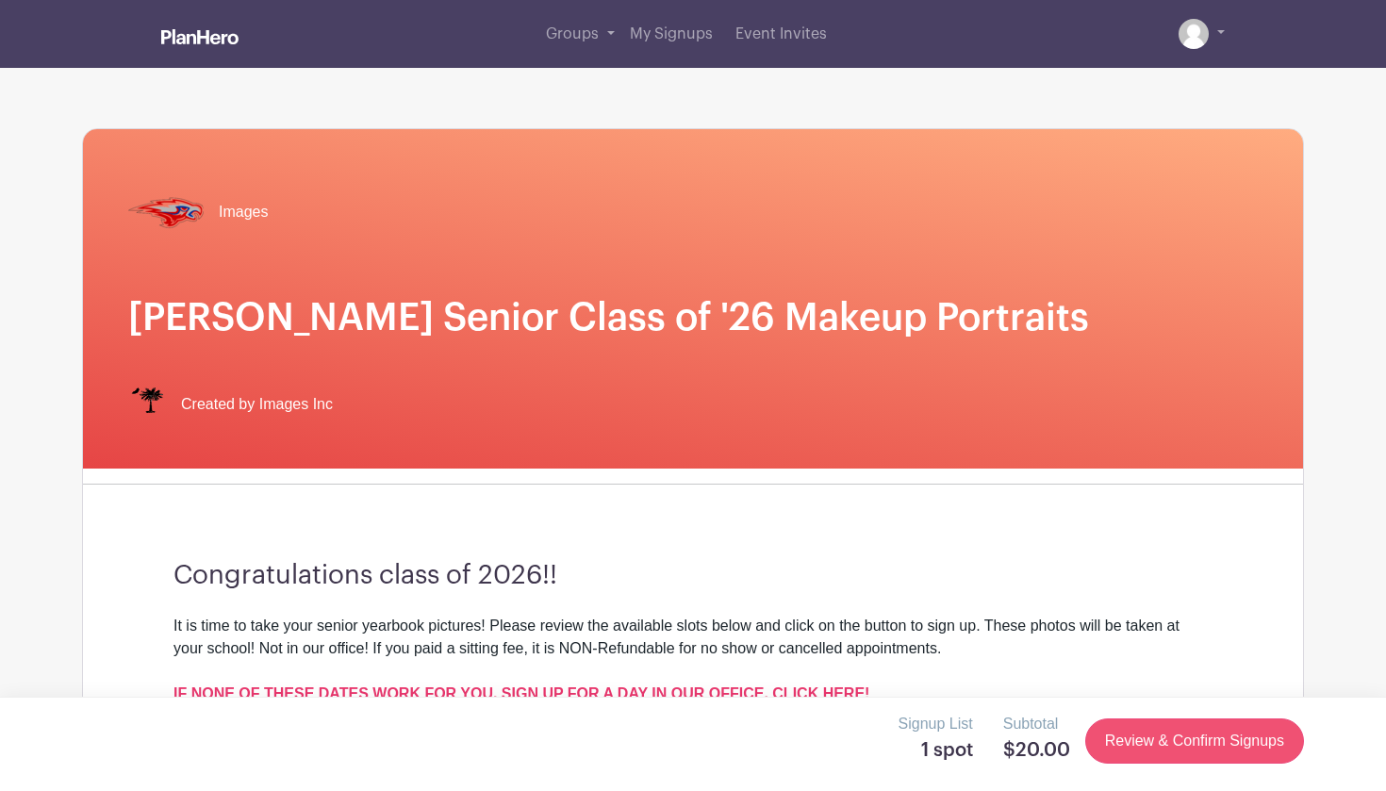
click at [1191, 741] on link "Review & Confirm Signups" at bounding box center [1194, 740] width 219 height 45
click at [1191, 755] on link "Review & Confirm Signups" at bounding box center [1194, 740] width 219 height 45
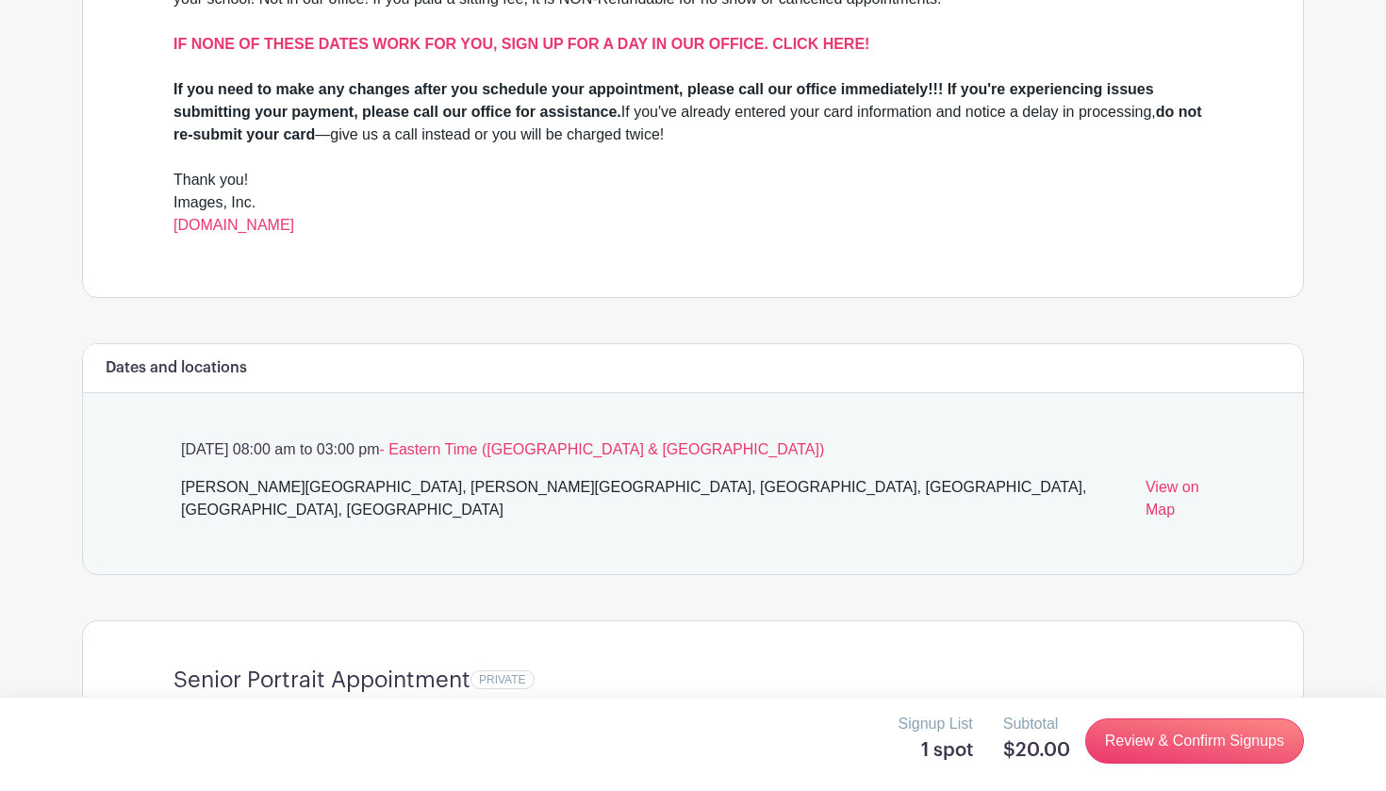
scroll to position [553, 0]
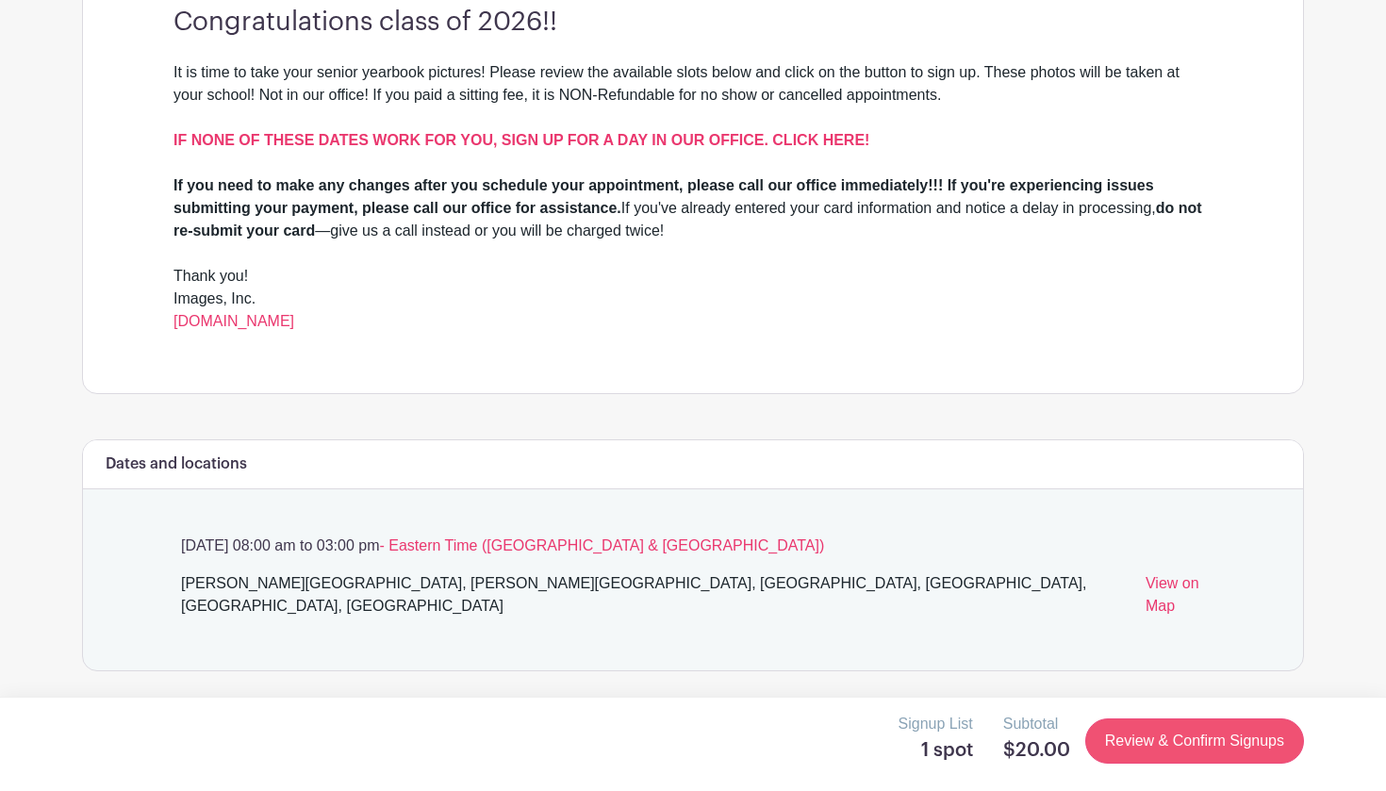
click at [1183, 742] on link "Review & Confirm Signups" at bounding box center [1194, 740] width 219 height 45
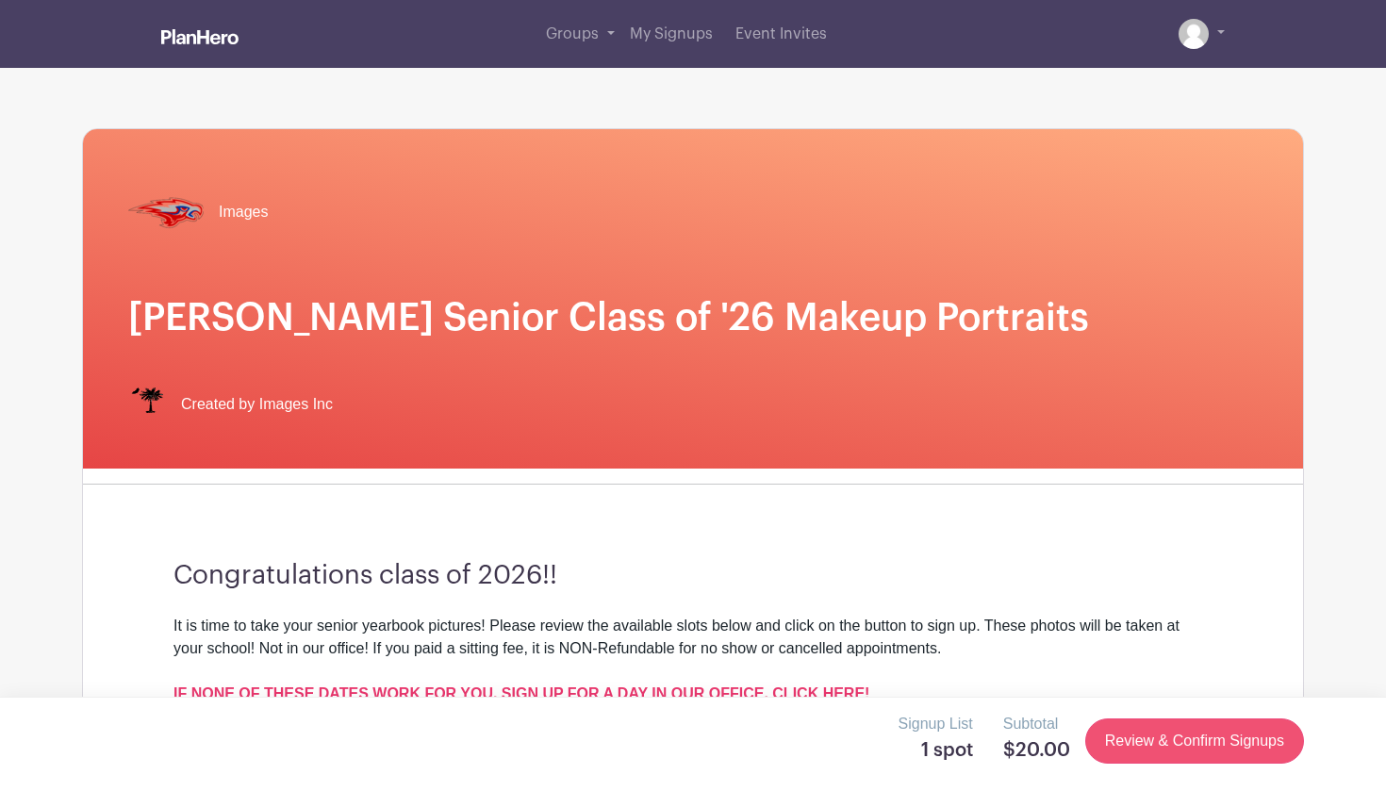
click at [1183, 742] on link "Review & Confirm Signups" at bounding box center [1194, 740] width 219 height 45
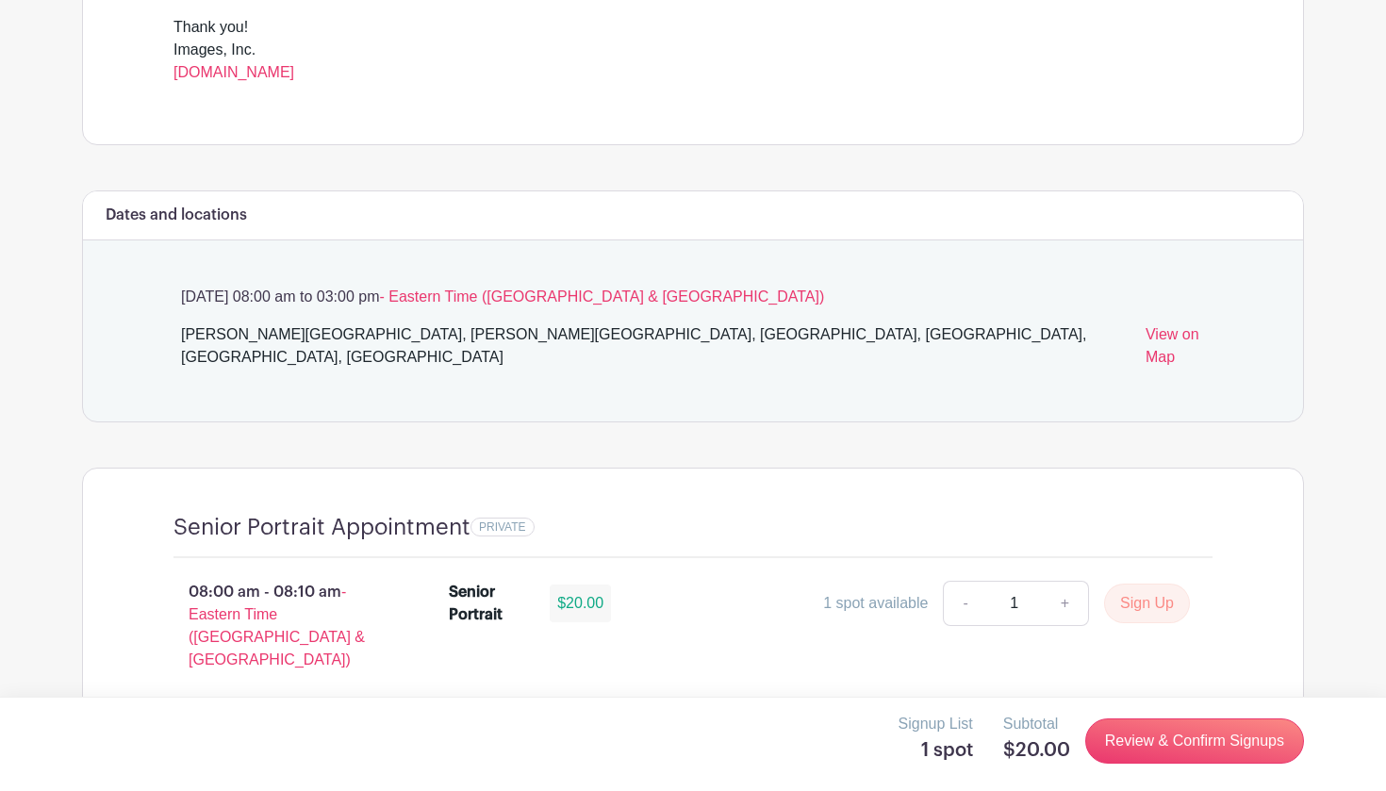
scroll to position [822, 0]
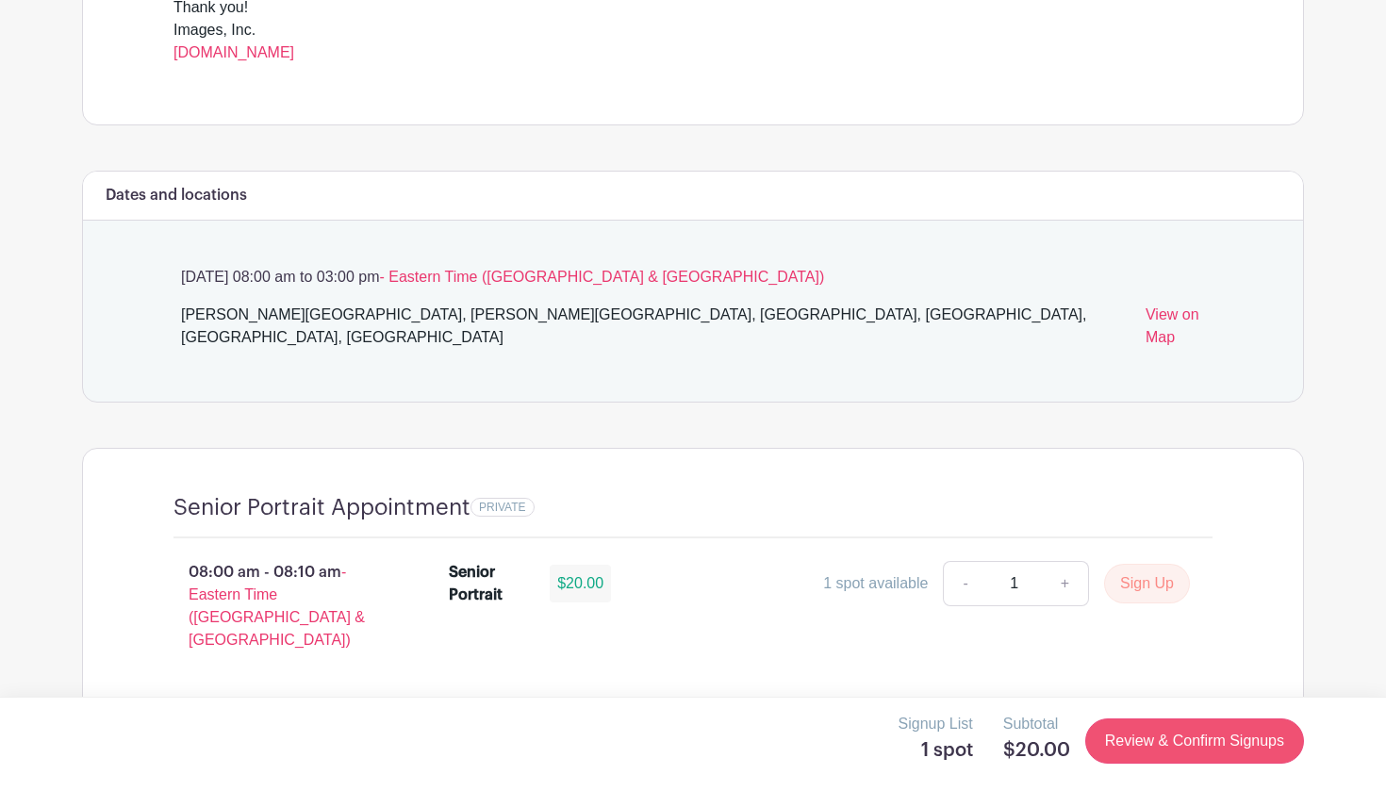
click at [1126, 727] on link "Review & Confirm Signups" at bounding box center [1194, 740] width 219 height 45
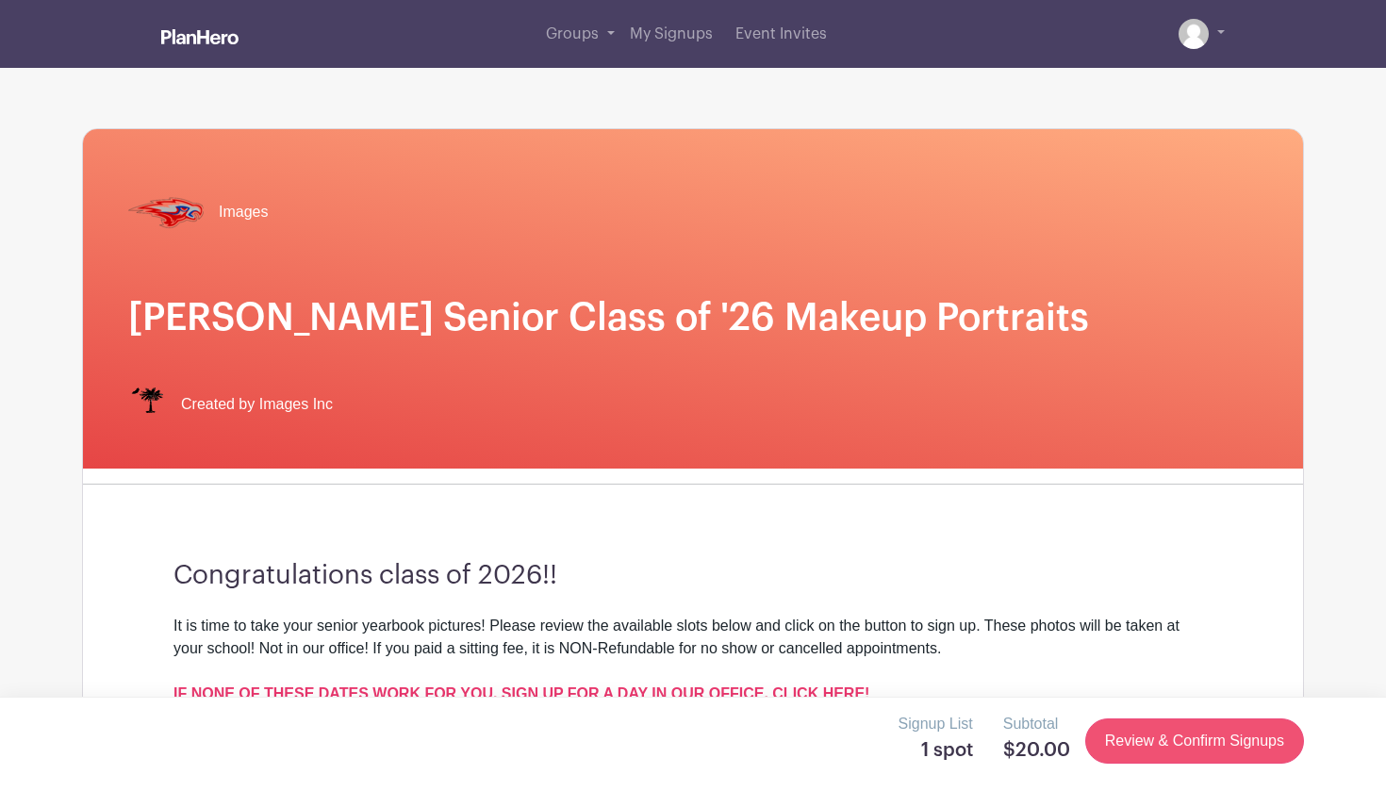
click at [1126, 727] on link "Review & Confirm Signups" at bounding box center [1194, 740] width 219 height 45
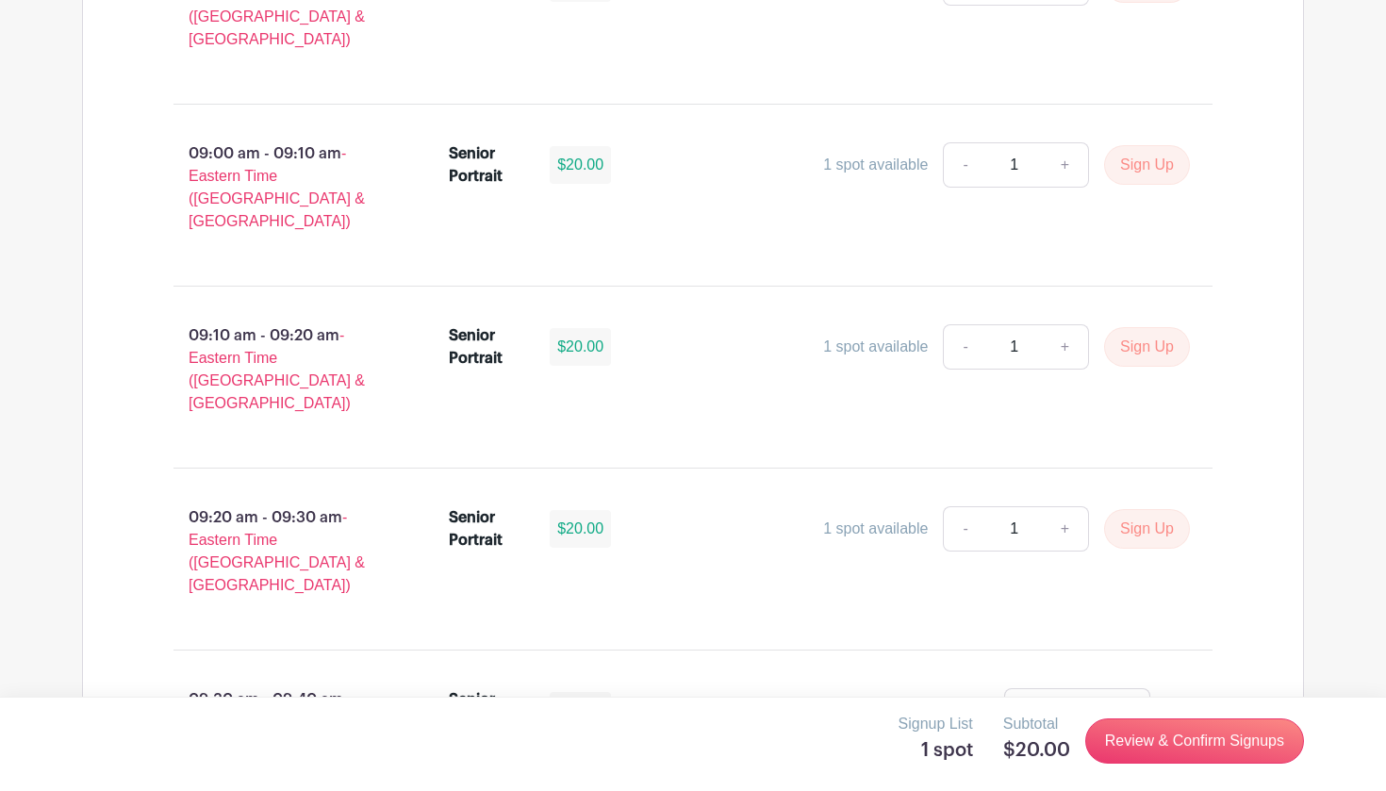
scroll to position [2333, 0]
click at [897, 698] on div "1 spot available" at bounding box center [936, 709] width 105 height 23
drag, startPoint x: 860, startPoint y: 505, endPoint x: 1006, endPoint y: 504, distance: 146.1
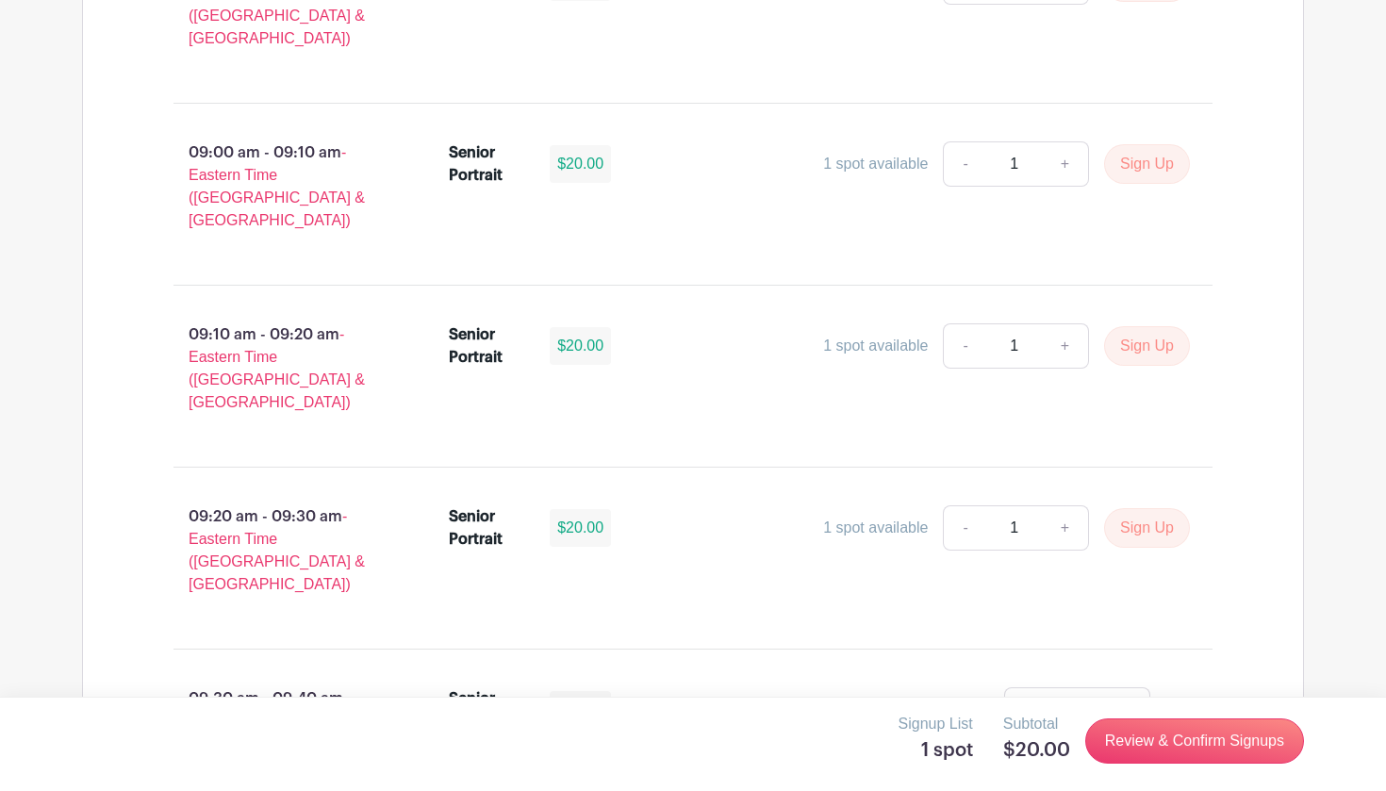
click at [1006, 687] on div "1 spot available - 1 +" at bounding box center [911, 709] width 556 height 45
click at [588, 691] on div "$20.00" at bounding box center [580, 710] width 61 height 38
click at [267, 680] on p "09:30 am - 09:40 am - Eastern Time (US & Canada)" at bounding box center [280, 733] width 275 height 106
click at [267, 690] on span "- Eastern Time ([GEOGRAPHIC_DATA] & [GEOGRAPHIC_DATA])" at bounding box center [277, 732] width 176 height 84
click at [1117, 748] on link "Review & Confirm Signups" at bounding box center [1194, 740] width 219 height 45
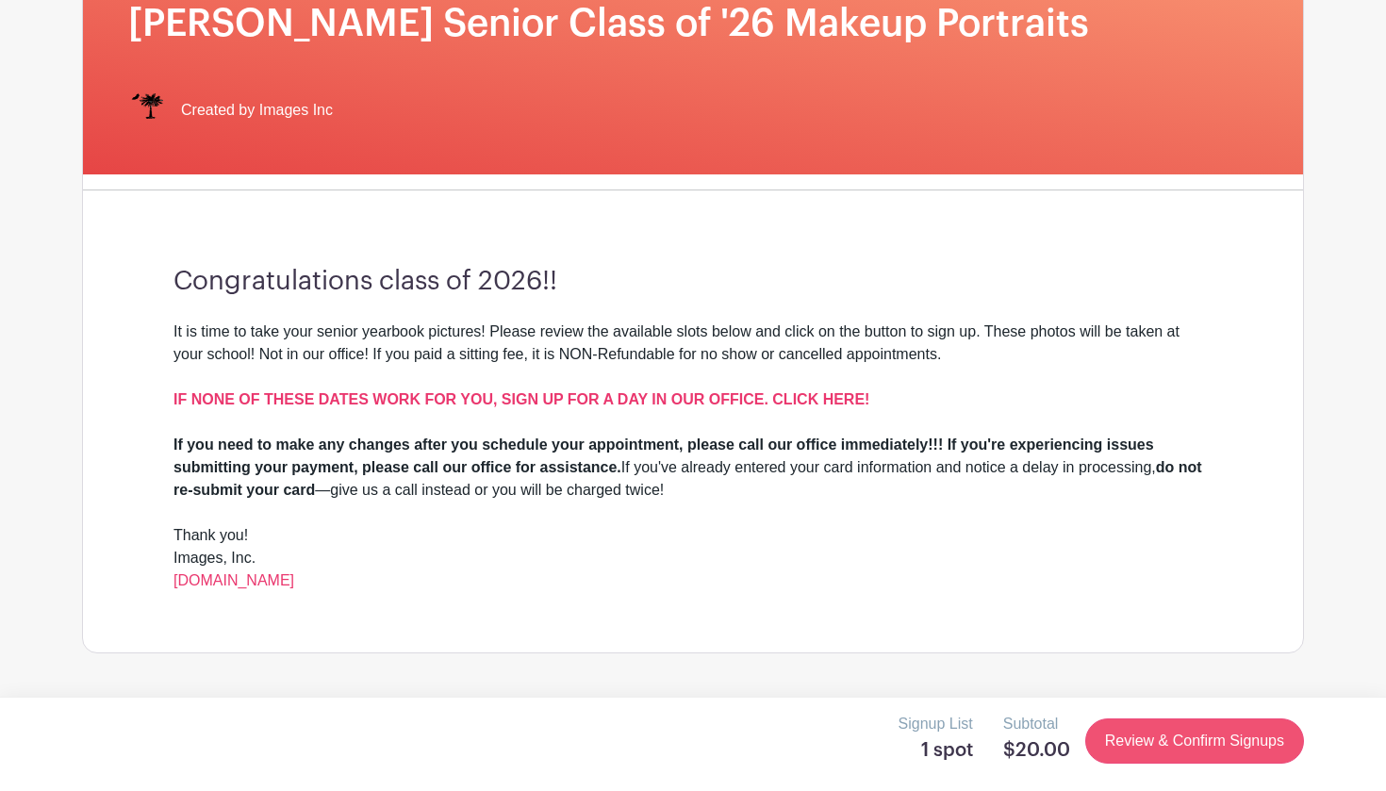
scroll to position [0, 0]
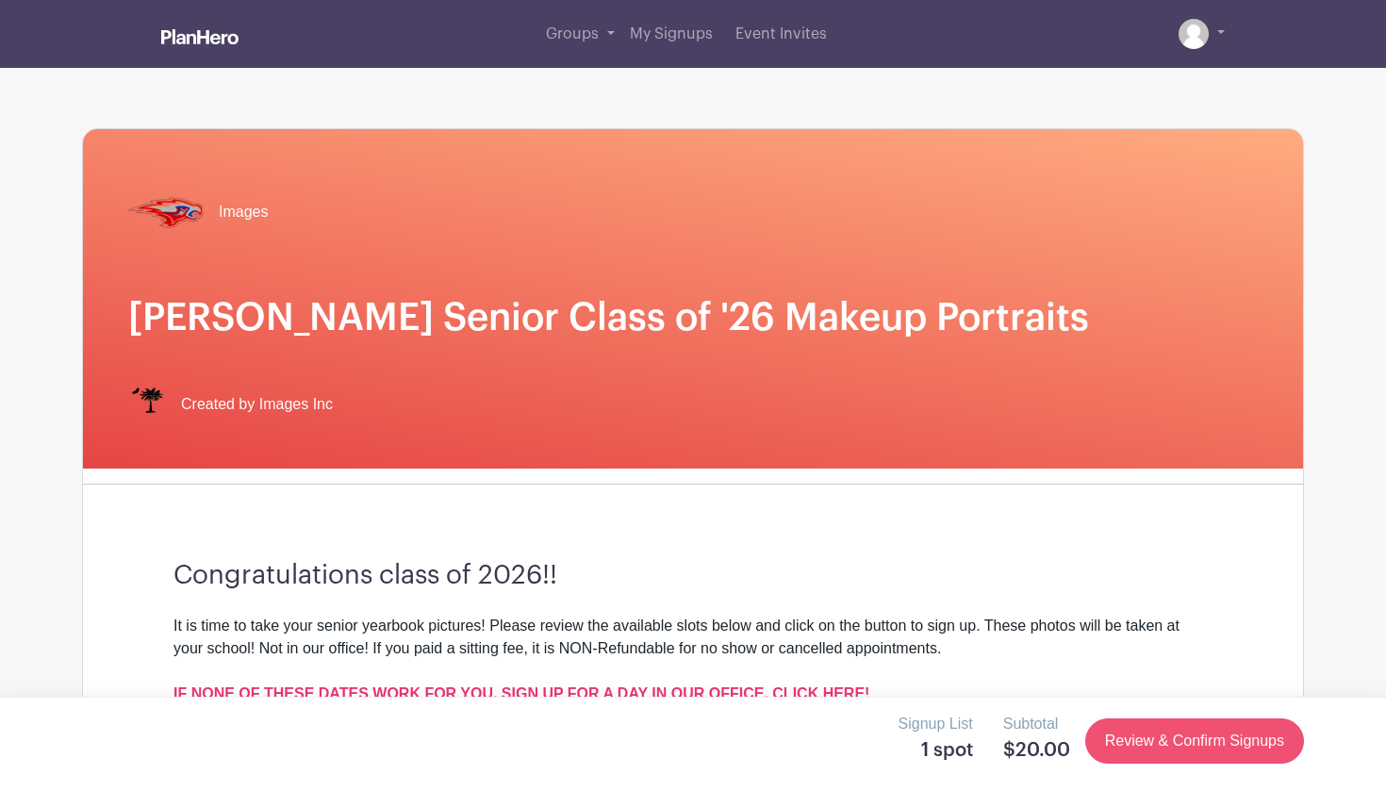
click at [1117, 748] on link "Review & Confirm Signups" at bounding box center [1194, 740] width 219 height 45
click at [1189, 34] on img at bounding box center [1193, 34] width 30 height 30
click at [1217, 36] on link at bounding box center [1201, 34] width 46 height 30
click at [1217, 24] on link at bounding box center [1201, 34] width 46 height 30
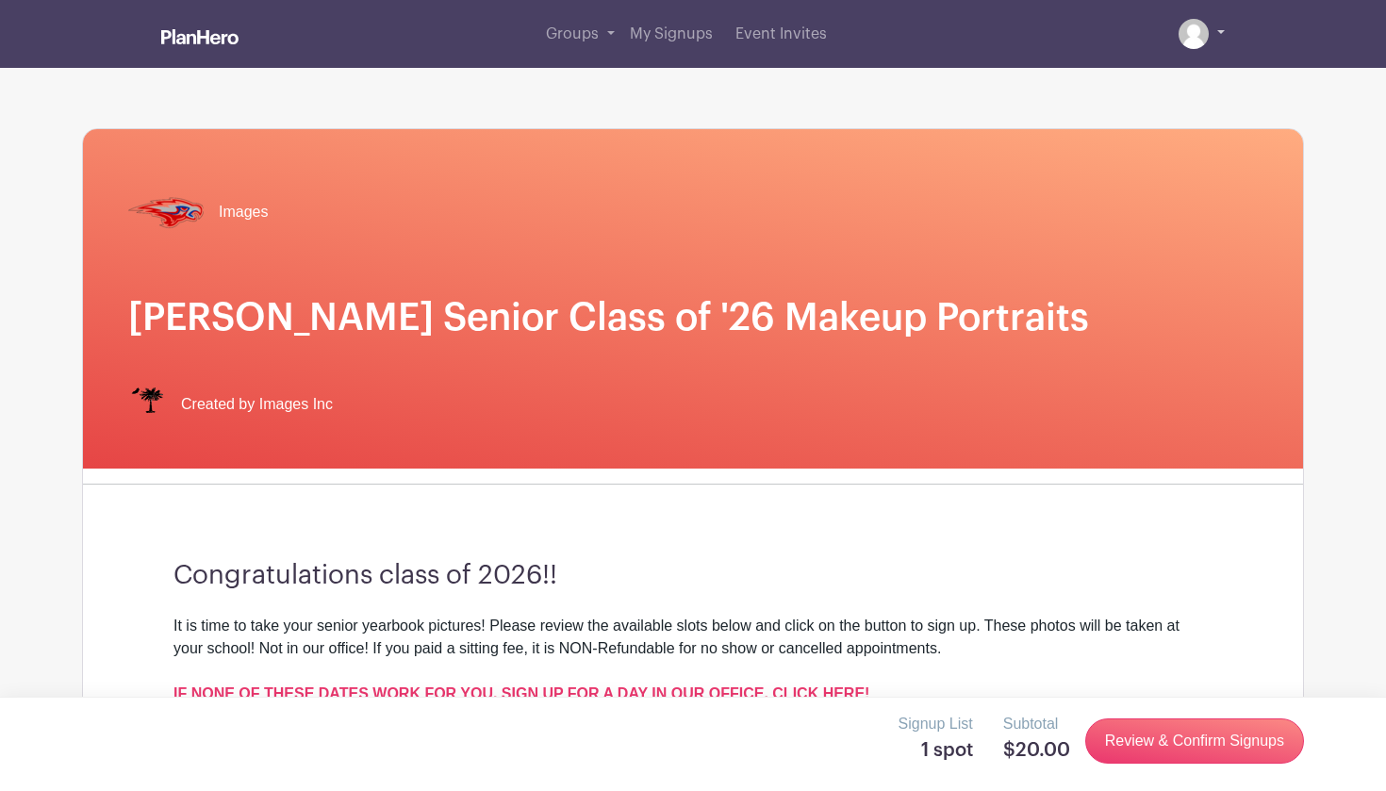
click at [1217, 24] on link at bounding box center [1201, 34] width 46 height 30
click at [682, 43] on link "My Signups" at bounding box center [671, 34] width 98 height 68
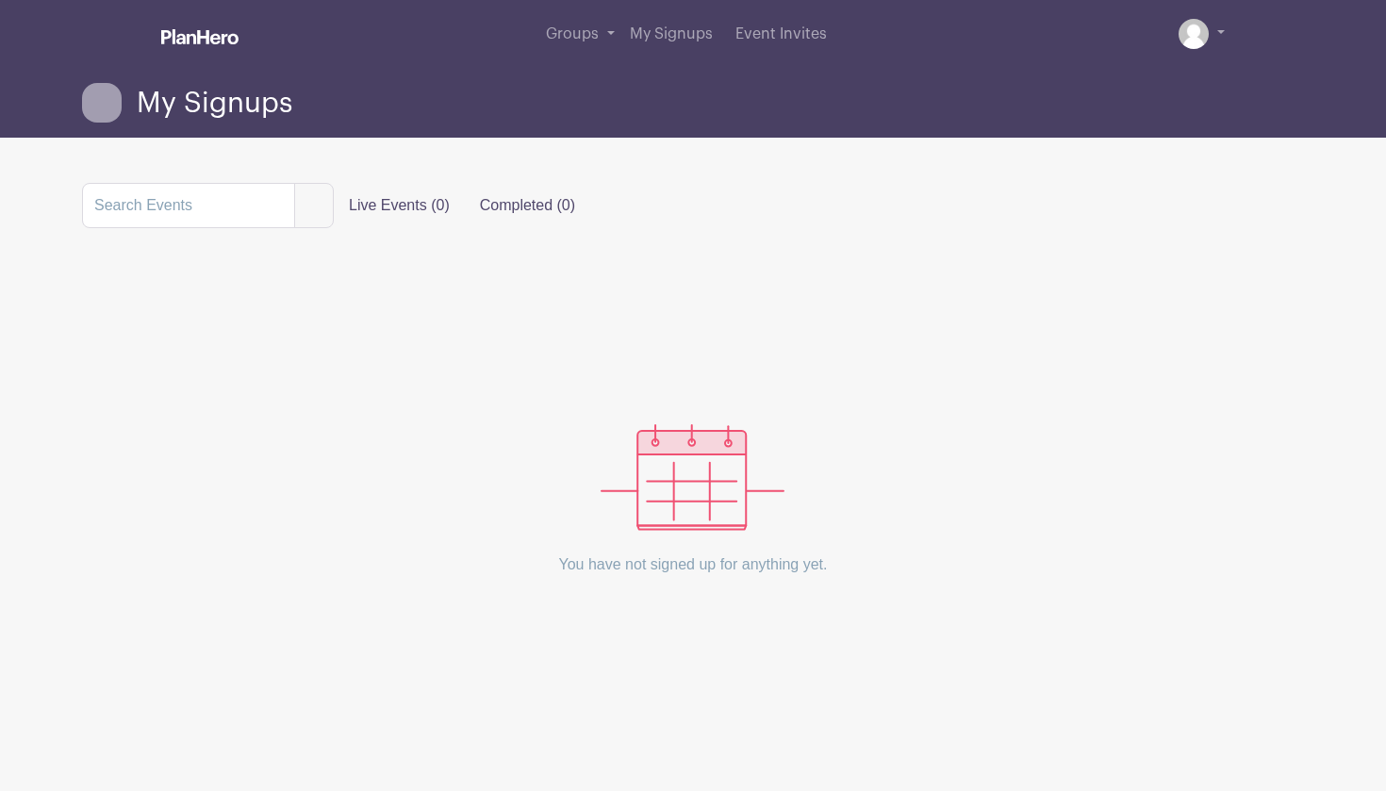
click at [485, 208] on label "Completed (0)" at bounding box center [527, 206] width 125 height 38
click at [0, 0] on input "Completed (0)" at bounding box center [0, 0] width 0 height 0
click at [573, 41] on span "Groups" at bounding box center [572, 33] width 53 height 15
click at [790, 32] on span "Event Invites" at bounding box center [780, 33] width 91 height 15
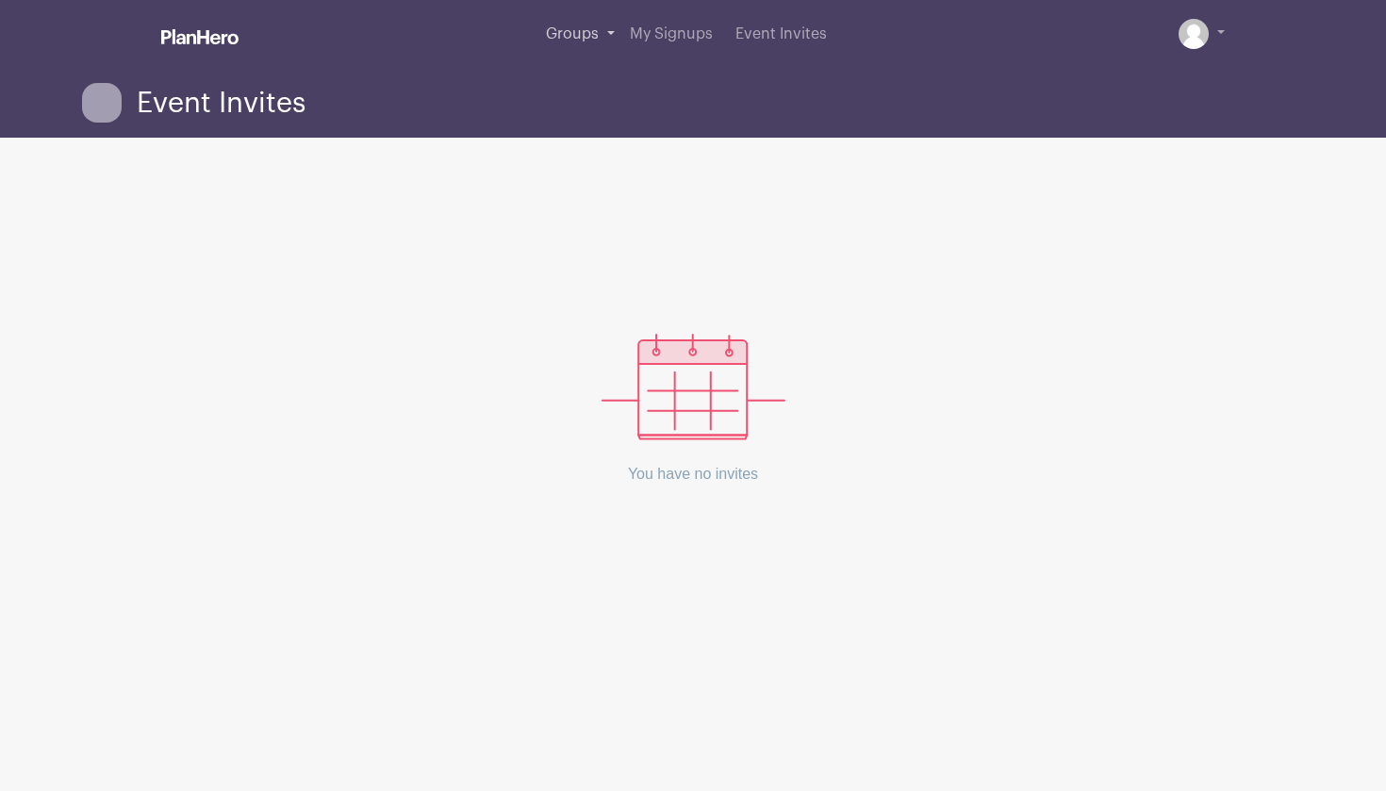
click at [594, 37] on span "Groups" at bounding box center [572, 33] width 53 height 15
click at [581, 35] on span "Groups" at bounding box center [572, 33] width 53 height 15
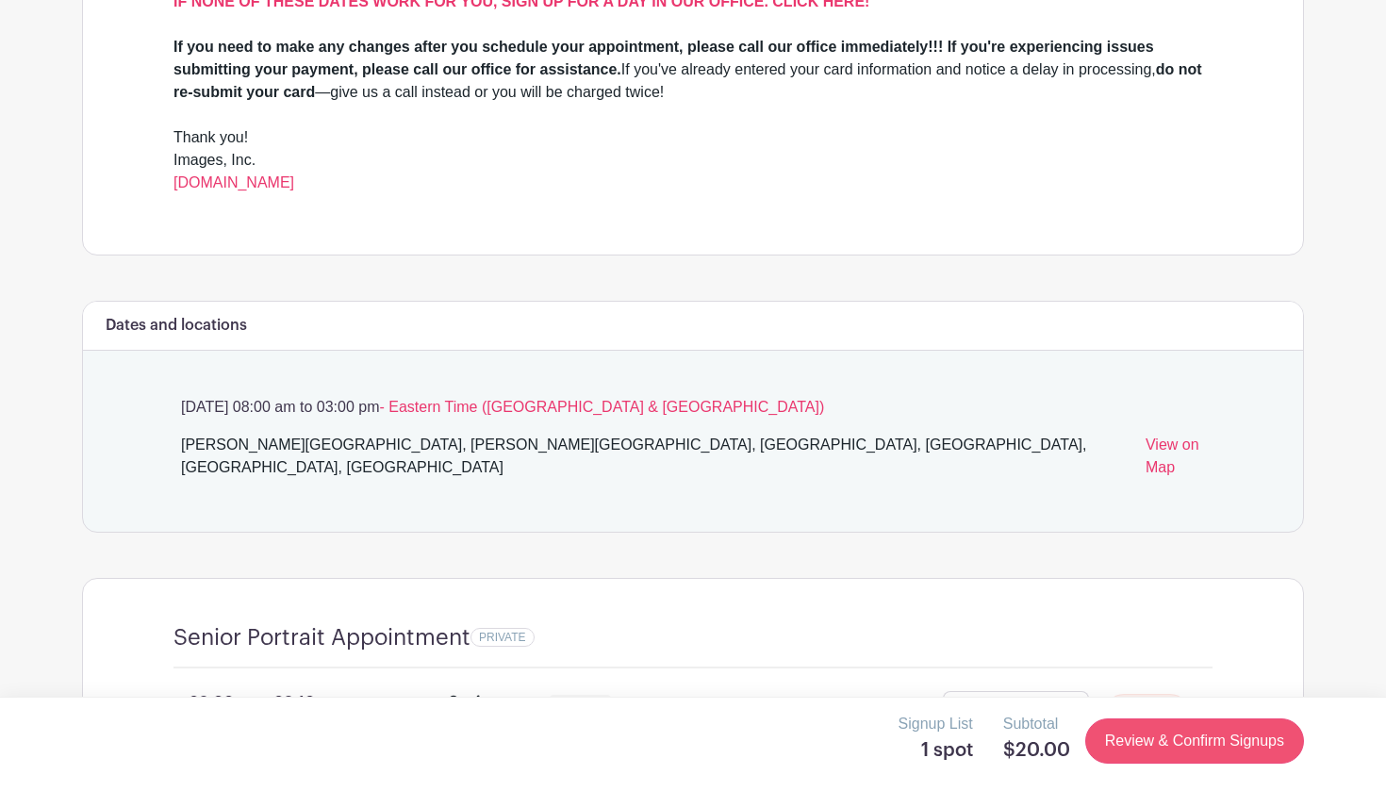
click at [1250, 749] on link "Review & Confirm Signups" at bounding box center [1194, 740] width 219 height 45
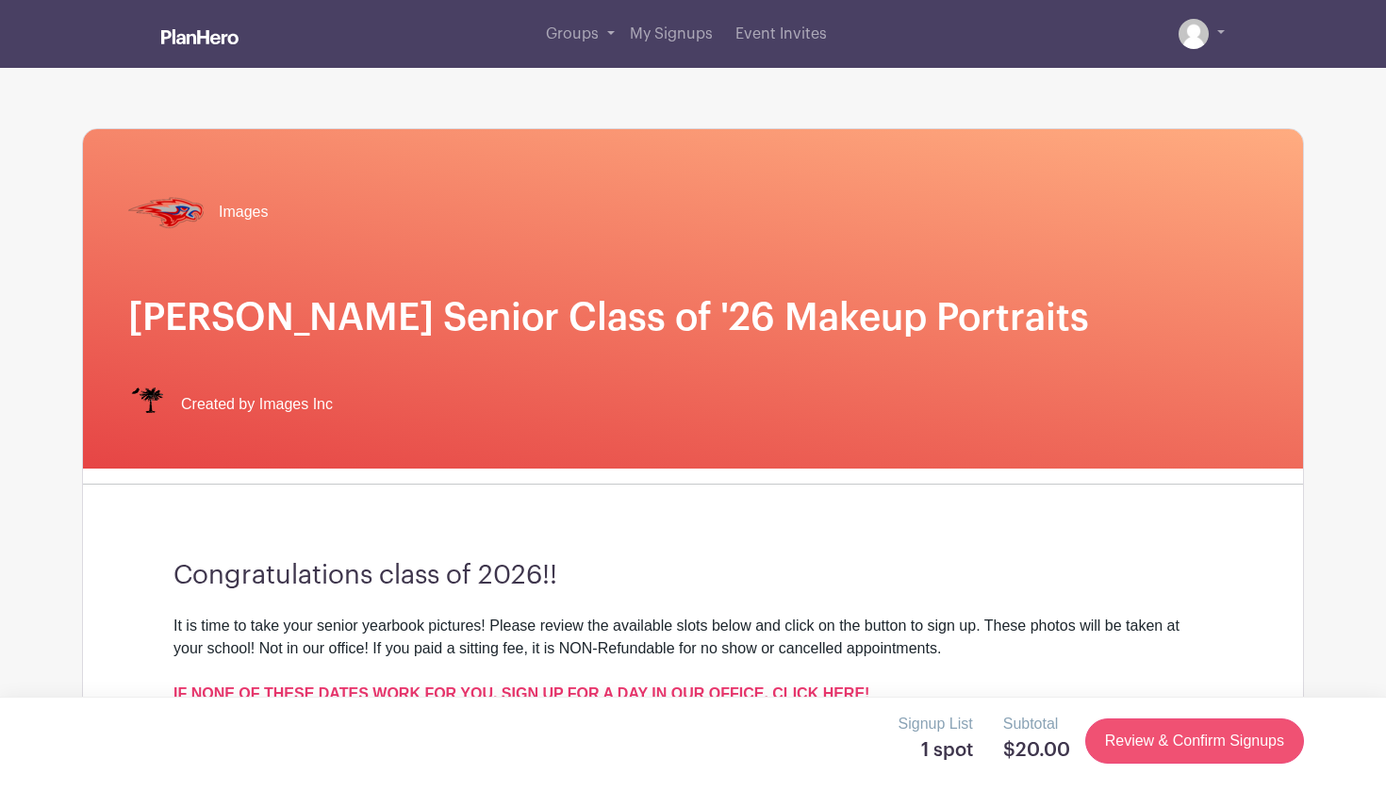
click at [1250, 749] on link "Review & Confirm Signups" at bounding box center [1194, 740] width 219 height 45
click at [1249, 749] on link "Review & Confirm Signups" at bounding box center [1194, 740] width 219 height 45
click at [1237, 738] on link "Review & Confirm Signups" at bounding box center [1194, 740] width 219 height 45
click at [1238, 746] on link "Review & Confirm Signups" at bounding box center [1194, 740] width 219 height 45
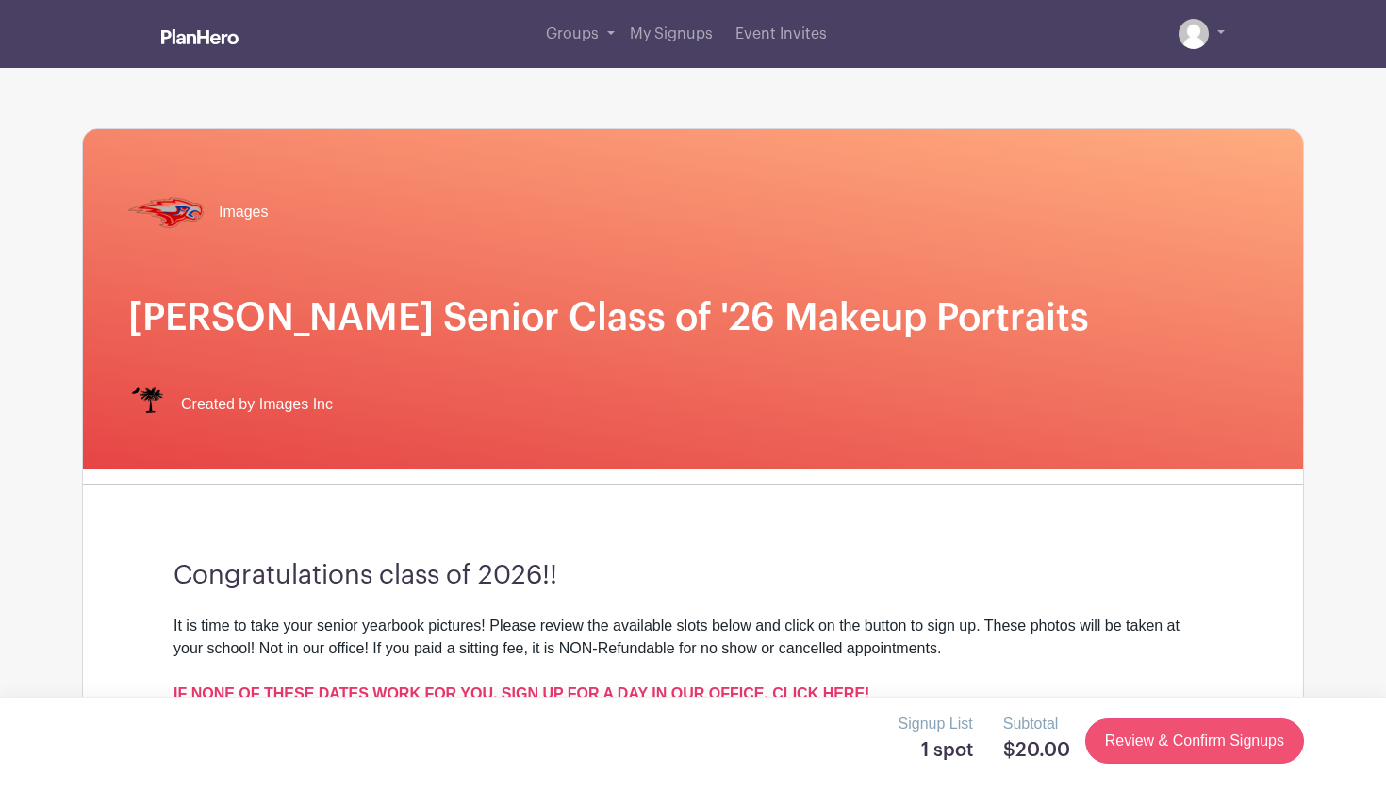
click at [1238, 746] on link "Review & Confirm Signups" at bounding box center [1194, 740] width 219 height 45
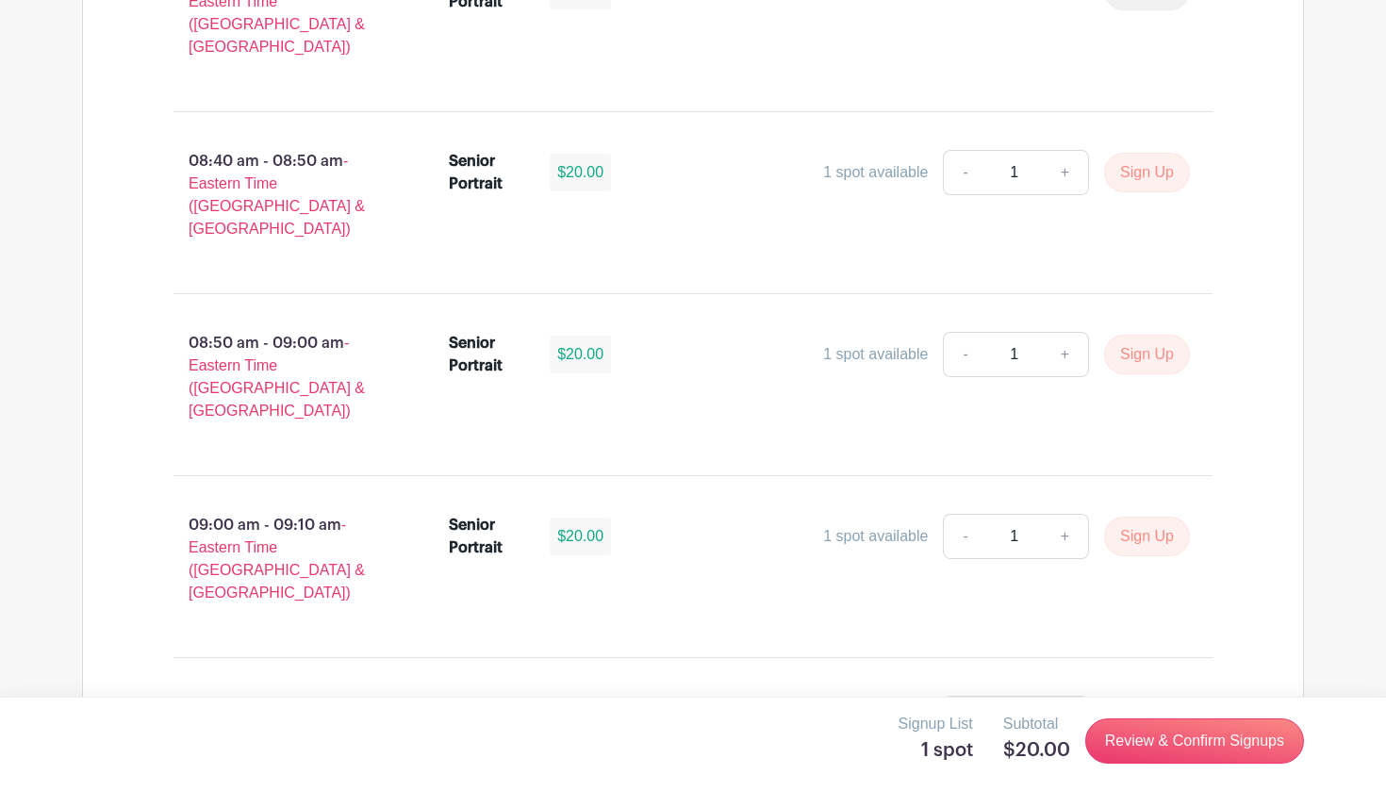
scroll to position [1973, 0]
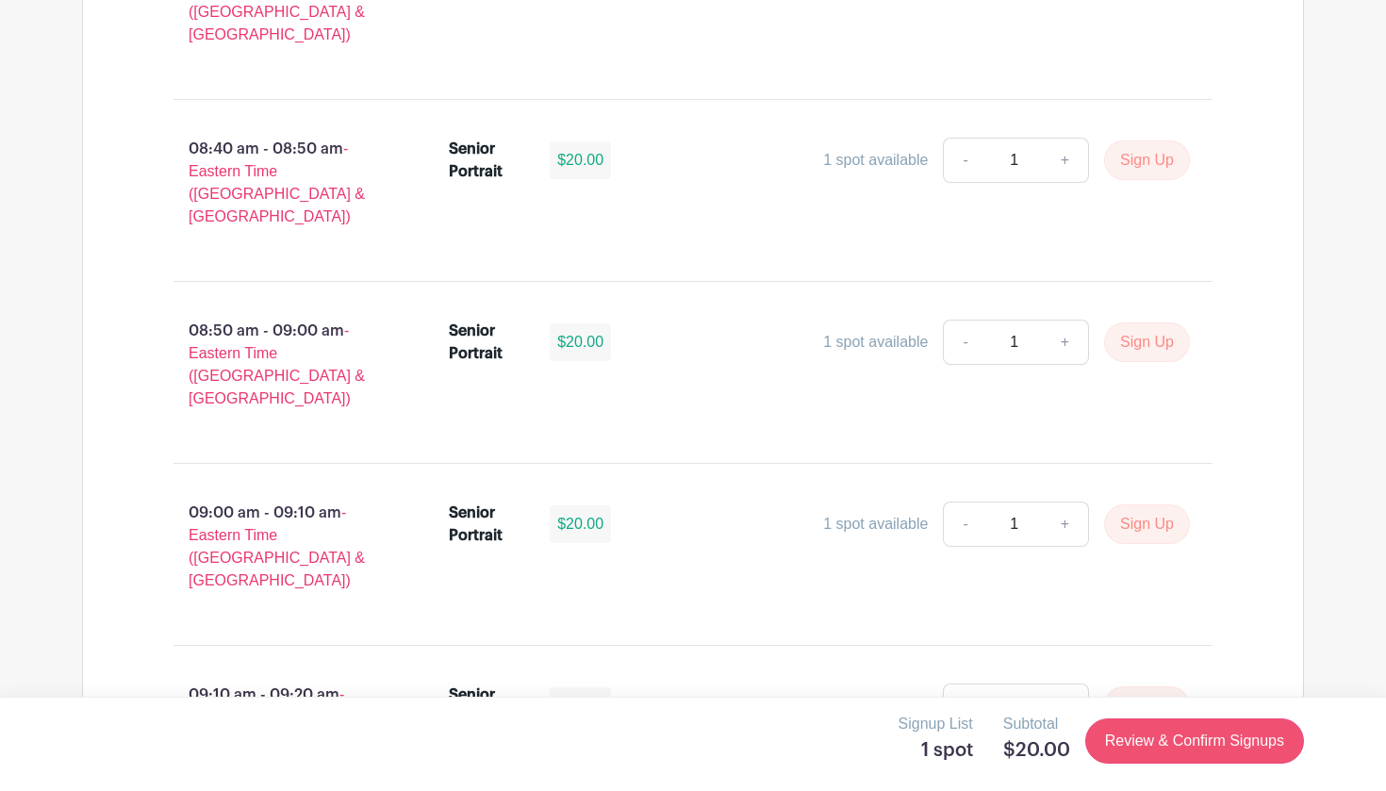
click at [1152, 751] on link "Review & Confirm Signups" at bounding box center [1194, 740] width 219 height 45
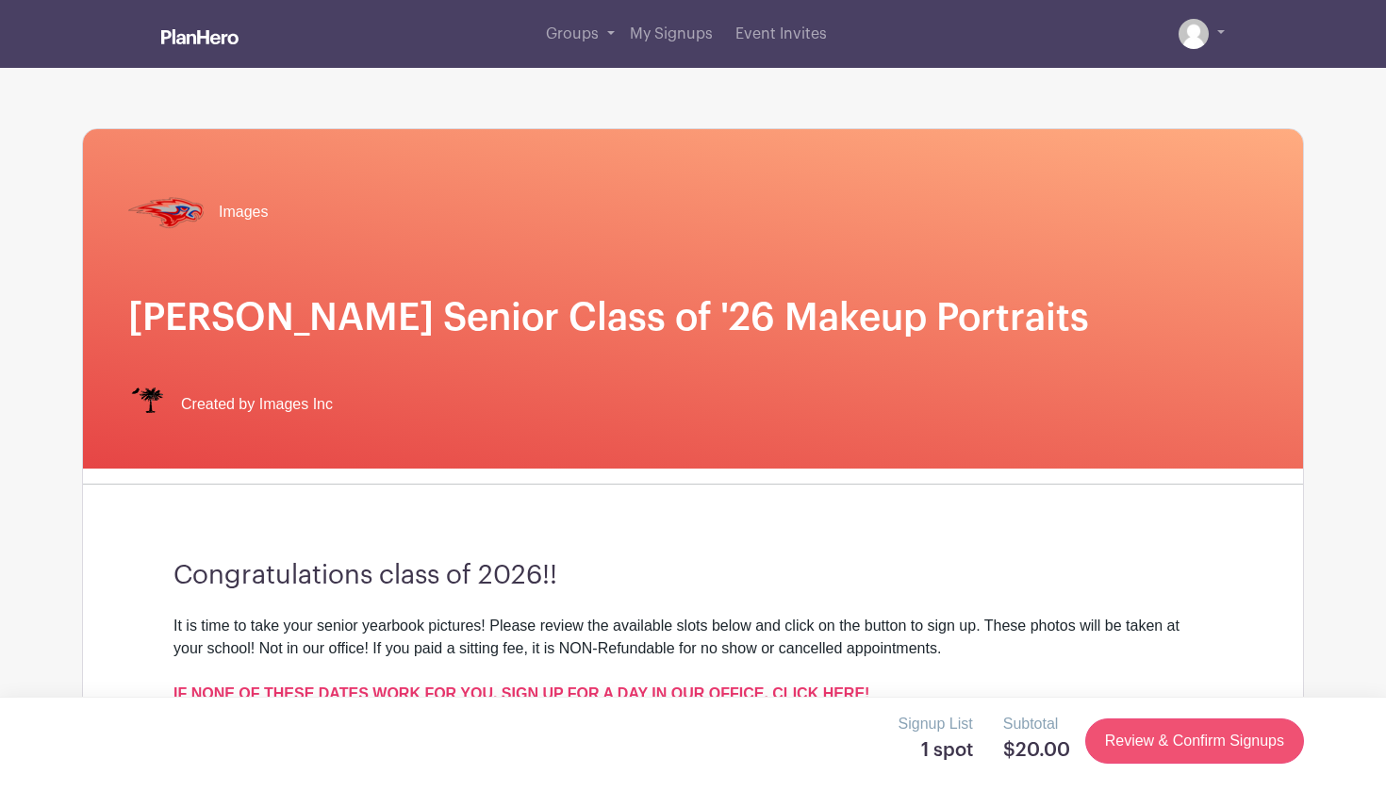
click at [1152, 751] on link "Review & Confirm Signups" at bounding box center [1194, 740] width 219 height 45
